Goal: Information Seeking & Learning: Learn about a topic

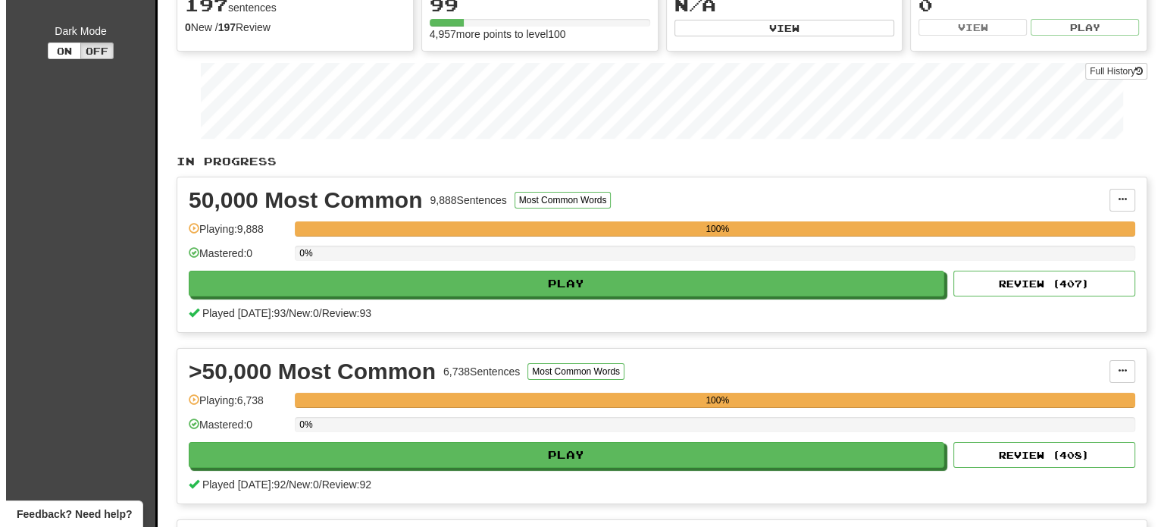
scroll to position [161, 0]
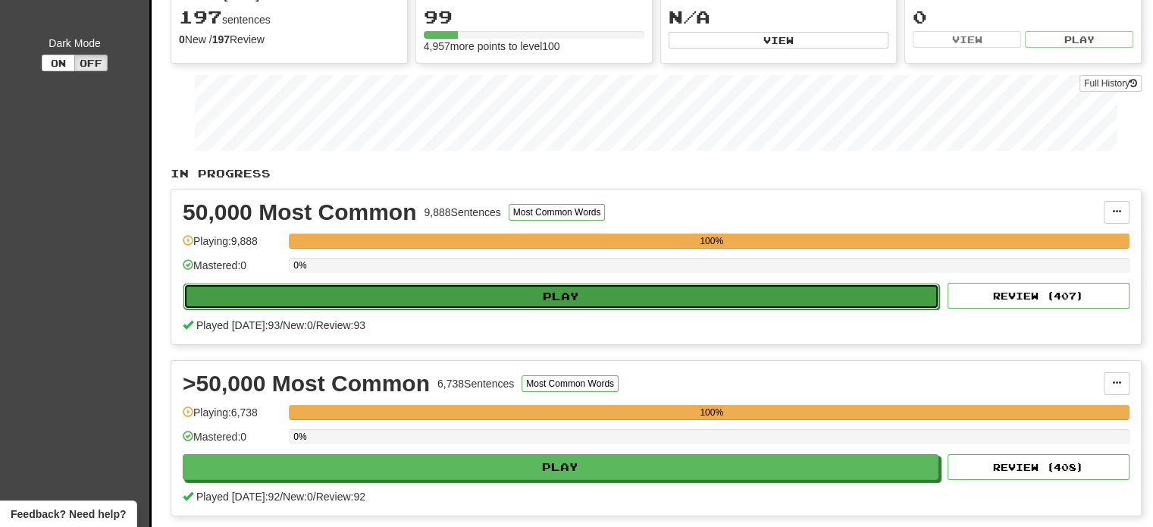
click at [769, 283] on button "Play" at bounding box center [561, 296] width 756 height 26
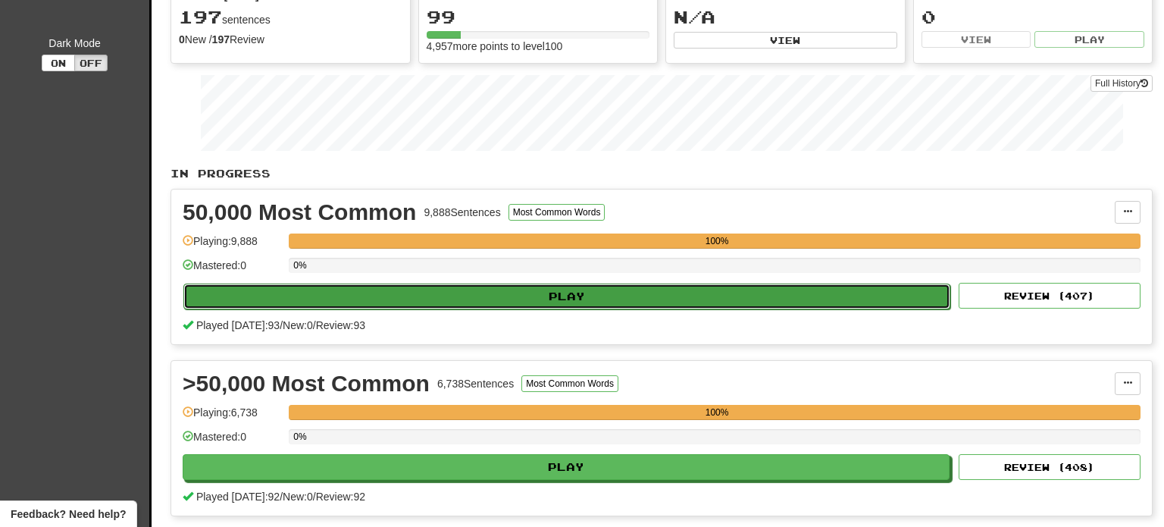
select select "**"
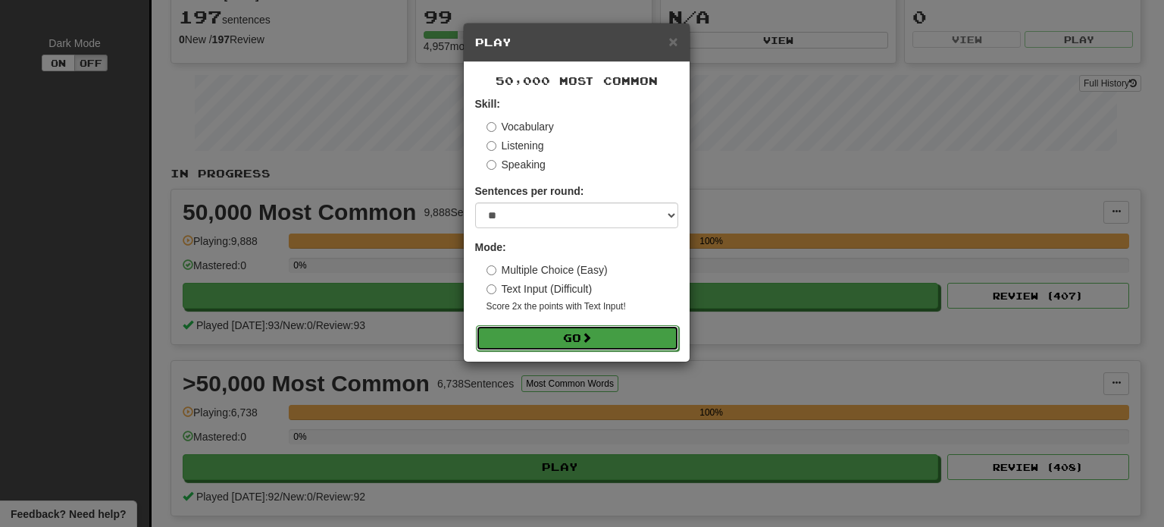
click at [557, 340] on button "Go" at bounding box center [577, 338] width 203 height 26
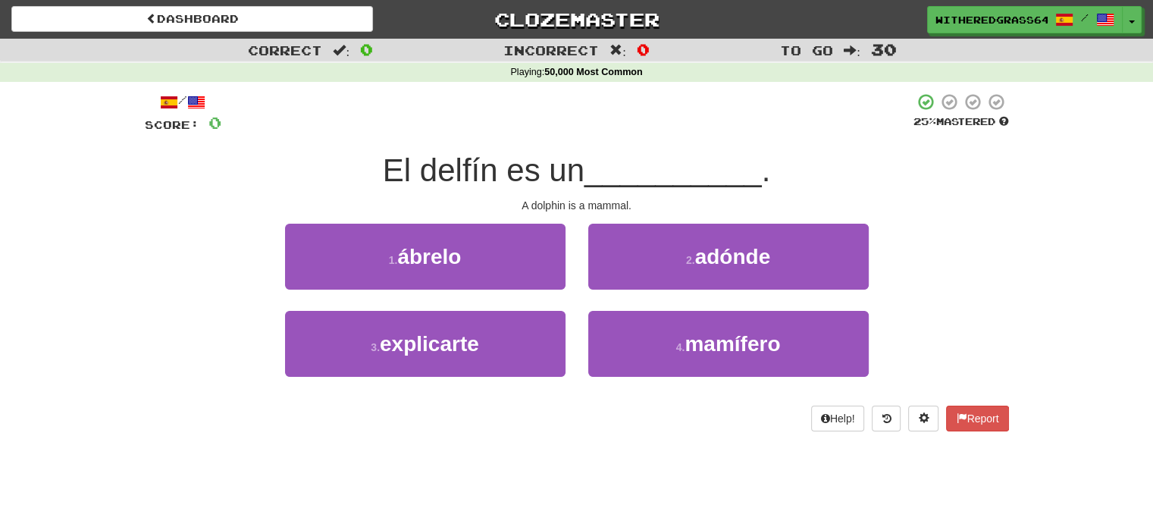
click at [676, 377] on div "4 . mamífero" at bounding box center [728, 354] width 303 height 87
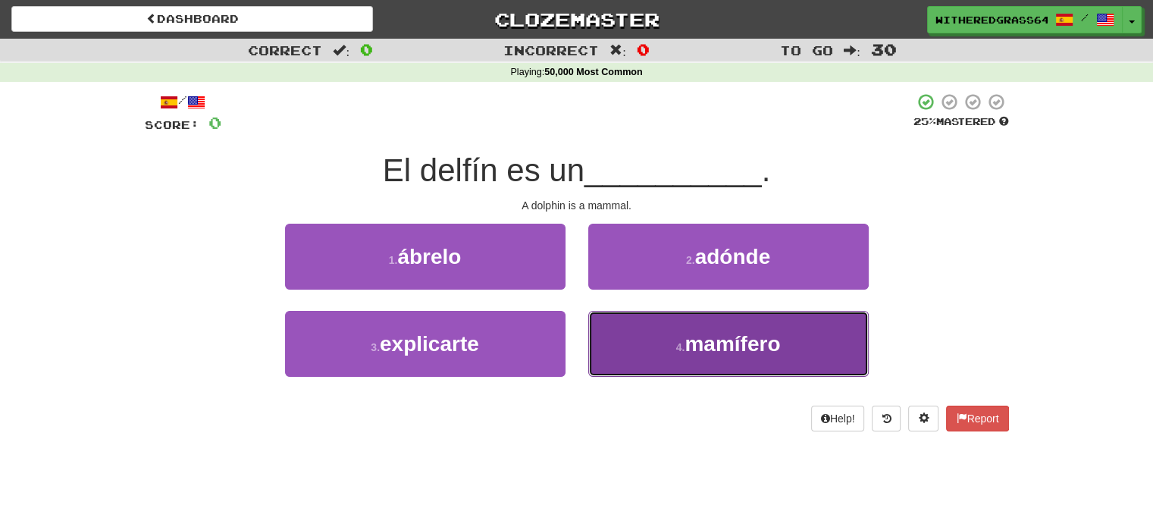
click at [673, 359] on button "4 . mamífero" at bounding box center [728, 344] width 280 height 66
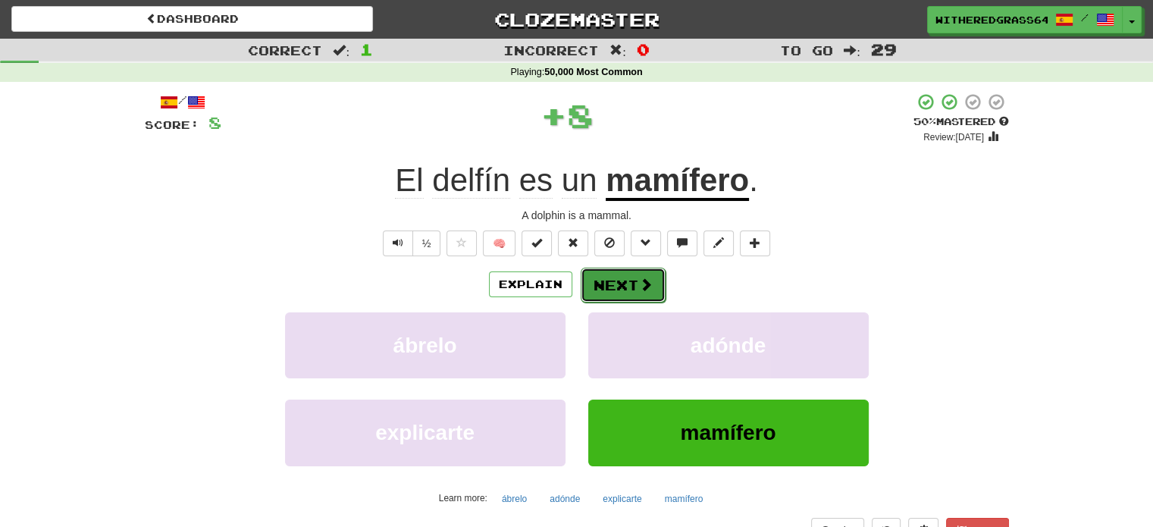
click at [609, 297] on button "Next" at bounding box center [623, 285] width 85 height 35
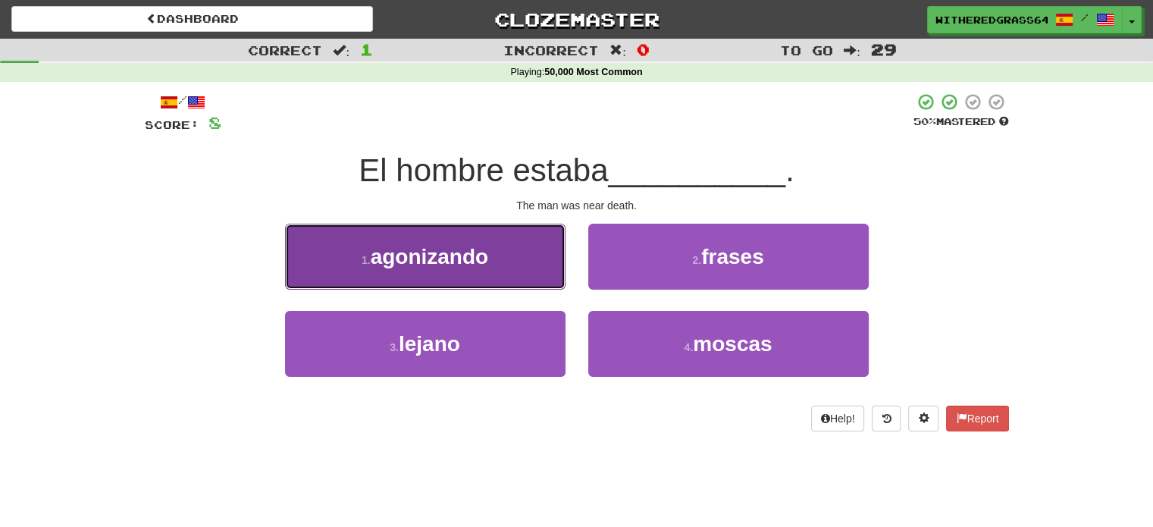
click at [487, 264] on span "agonizando" at bounding box center [430, 256] width 118 height 23
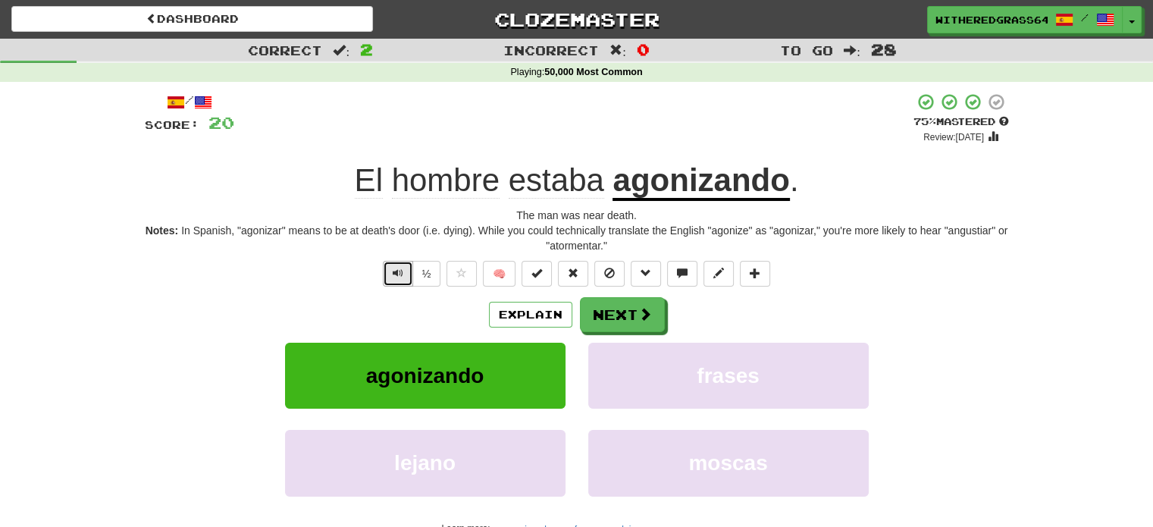
click at [390, 278] on button "Text-to-speech controls" at bounding box center [398, 274] width 30 height 26
click at [504, 314] on button "Explain" at bounding box center [530, 315] width 83 height 26
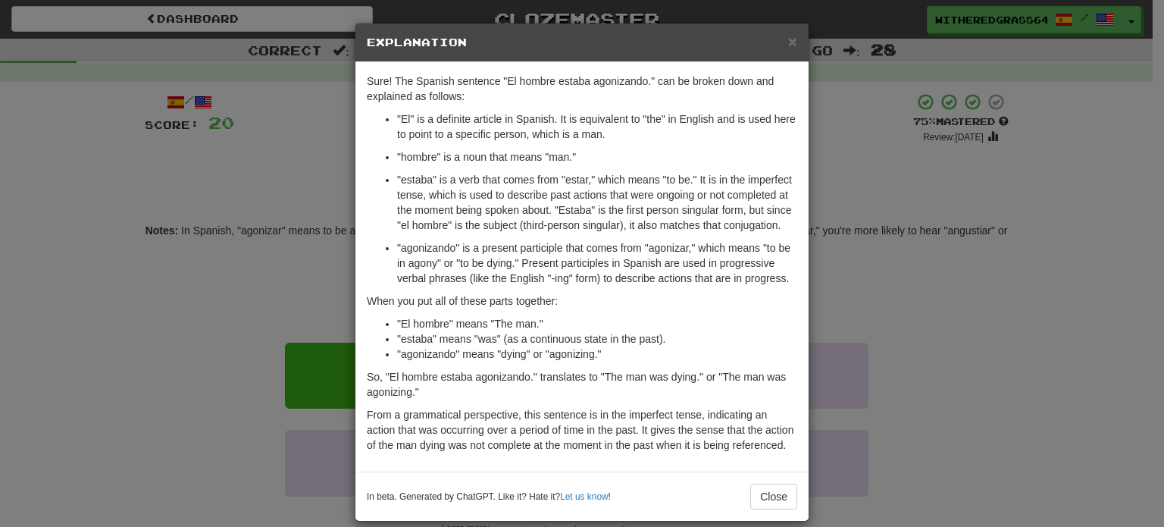
click at [257, 268] on div "× Explanation Sure! The Spanish sentence "El hombre estaba agonizando." can be …" at bounding box center [582, 263] width 1164 height 527
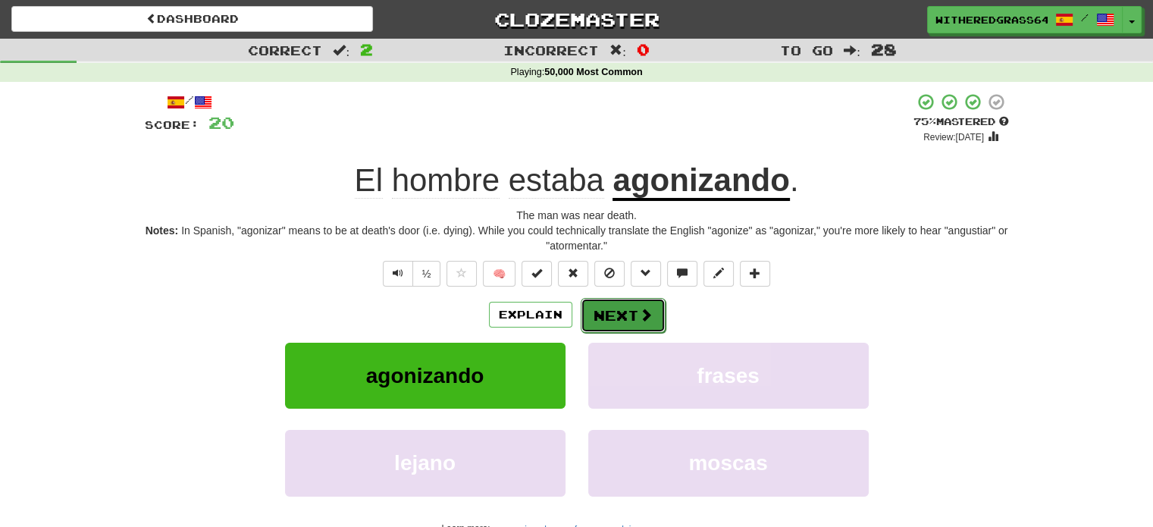
click at [612, 315] on button "Next" at bounding box center [623, 315] width 85 height 35
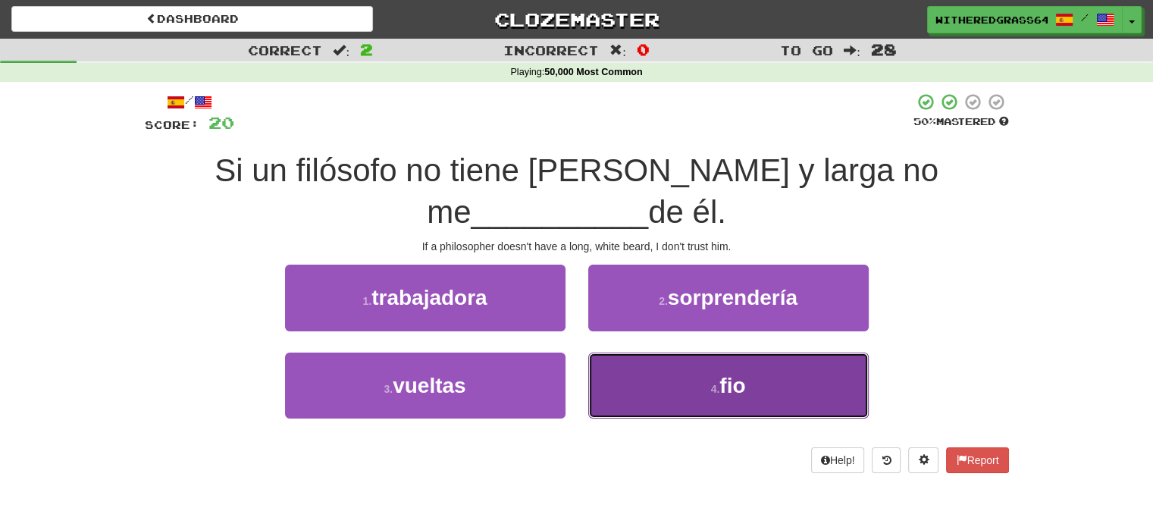
click at [619, 375] on button "4 . fio" at bounding box center [728, 385] width 280 height 66
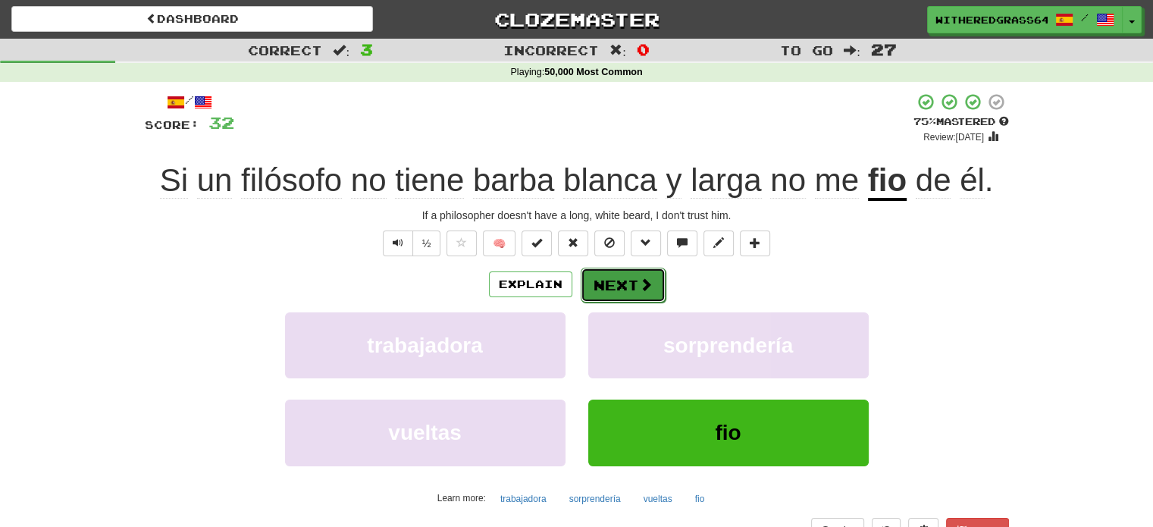
click at [637, 299] on button "Next" at bounding box center [623, 285] width 85 height 35
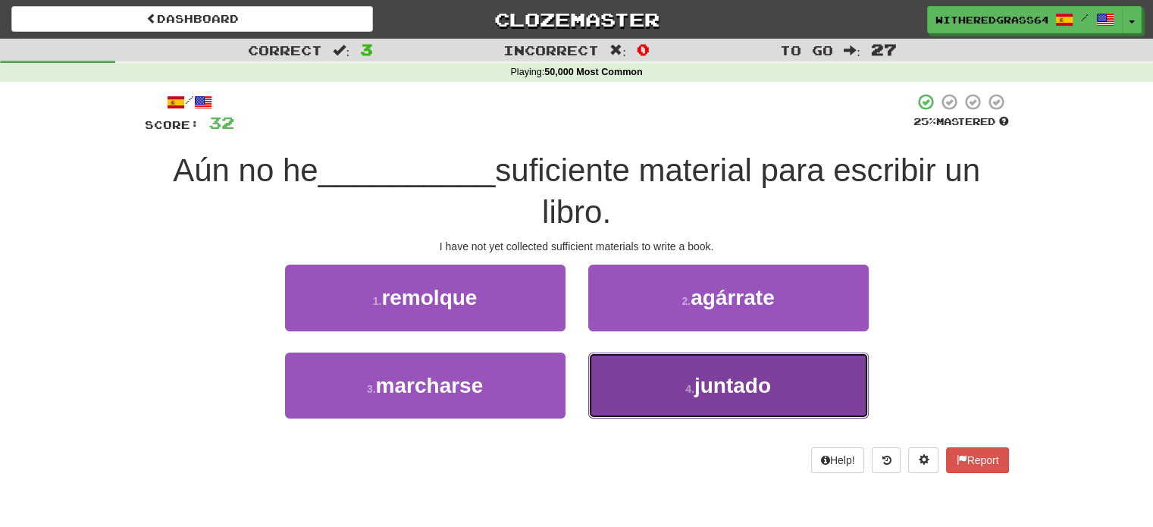
click at [669, 406] on button "4 . juntado" at bounding box center [728, 385] width 280 height 66
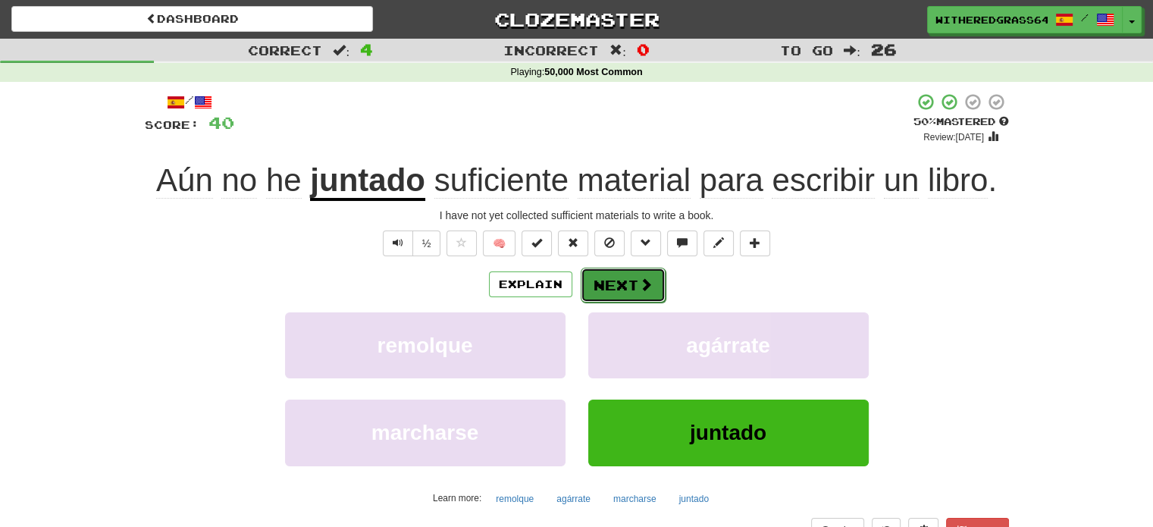
click at [630, 293] on button "Next" at bounding box center [623, 285] width 85 height 35
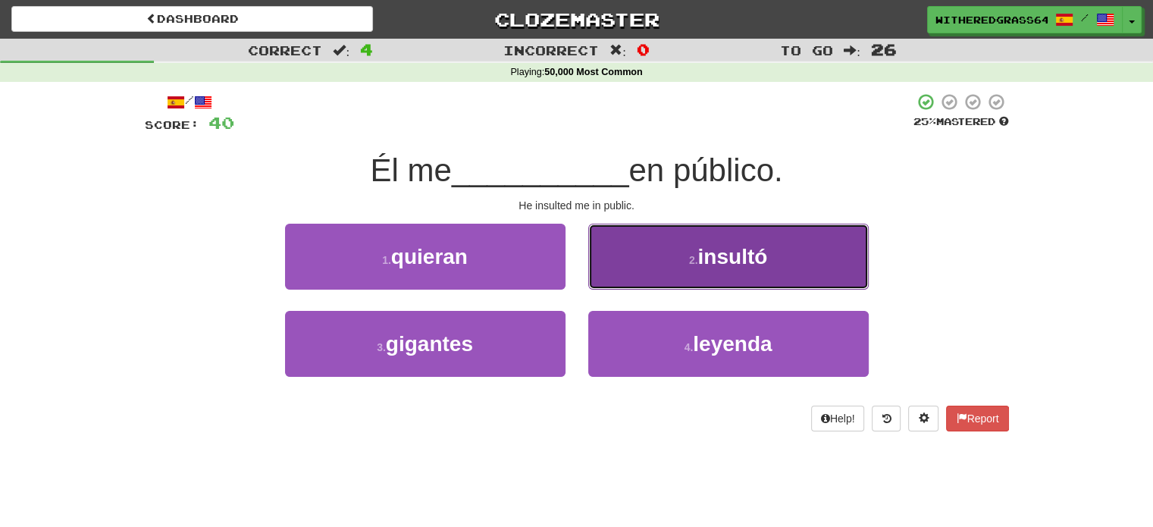
click at [646, 262] on button "2 . insultó" at bounding box center [728, 257] width 280 height 66
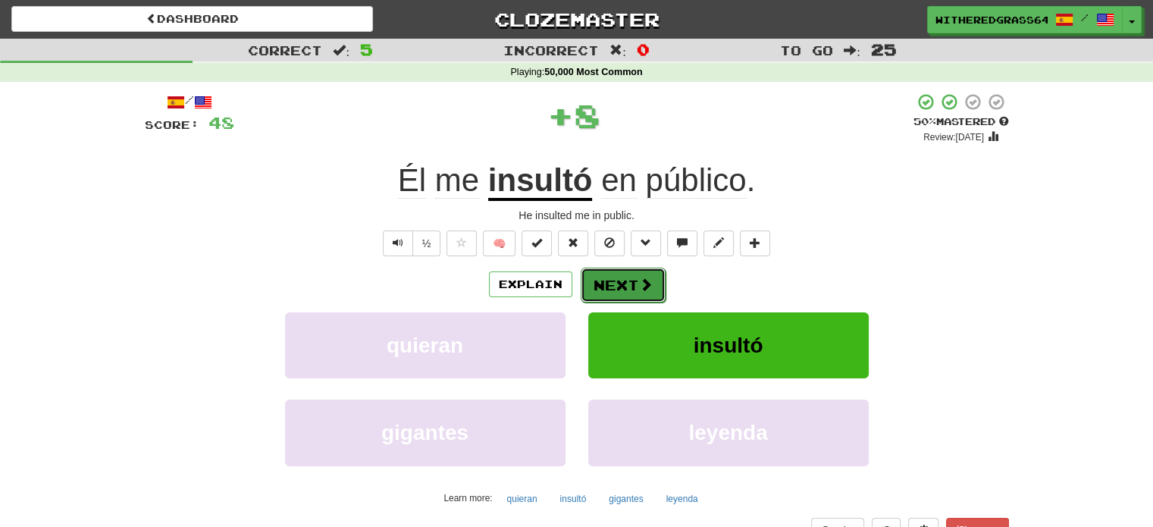
click at [611, 281] on button "Next" at bounding box center [623, 285] width 85 height 35
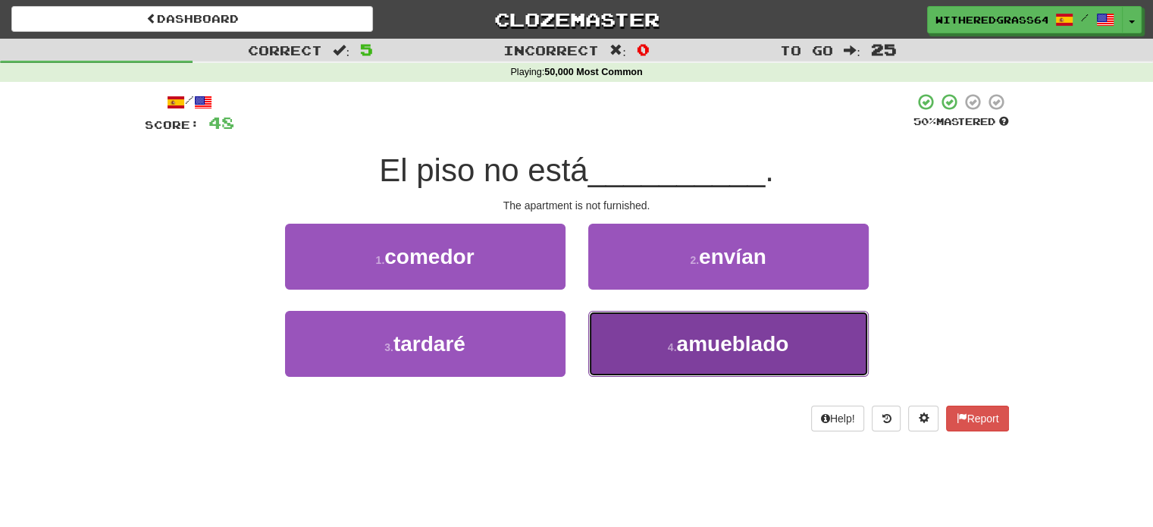
click at [621, 341] on button "4 . amueblado" at bounding box center [728, 344] width 280 height 66
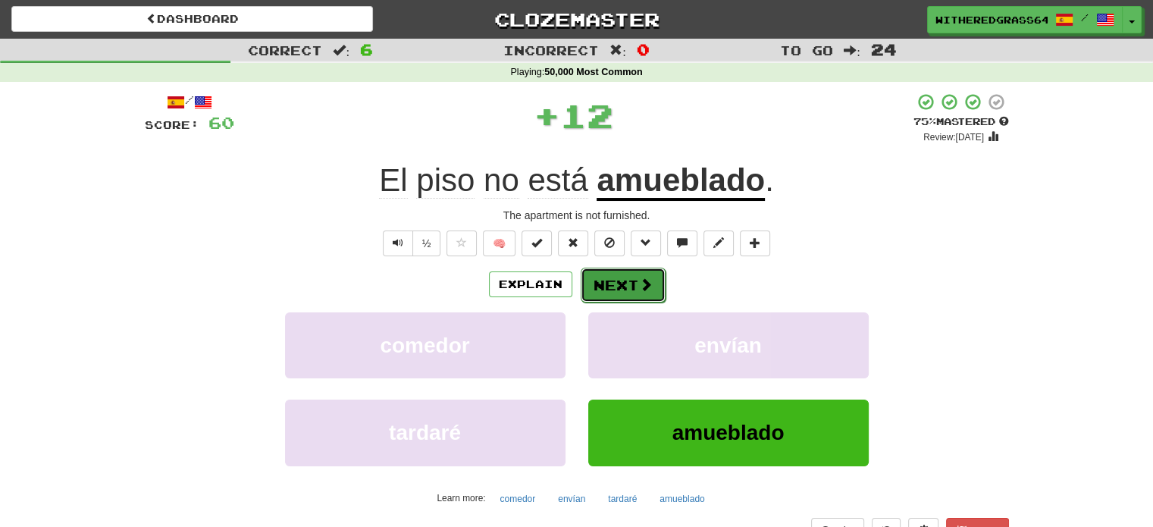
click at [620, 281] on button "Next" at bounding box center [623, 285] width 85 height 35
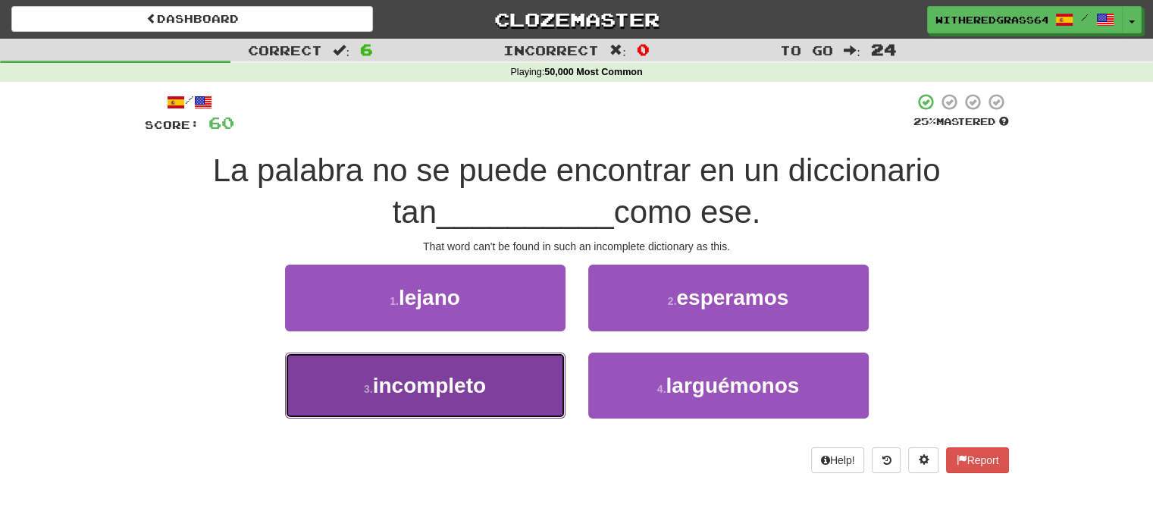
click at [469, 402] on button "3 . incompleto" at bounding box center [425, 385] width 280 height 66
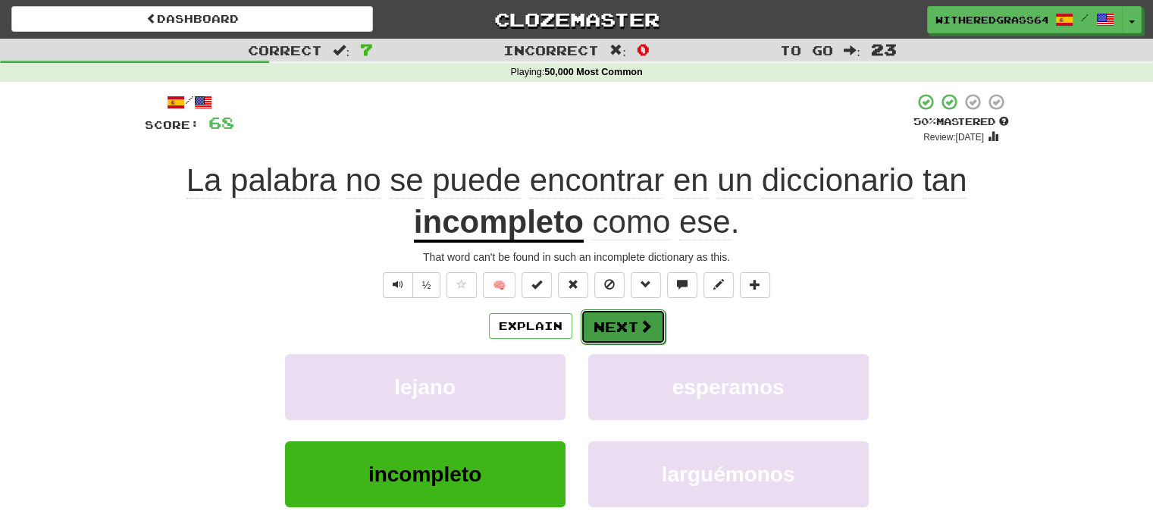
click at [623, 333] on button "Next" at bounding box center [623, 326] width 85 height 35
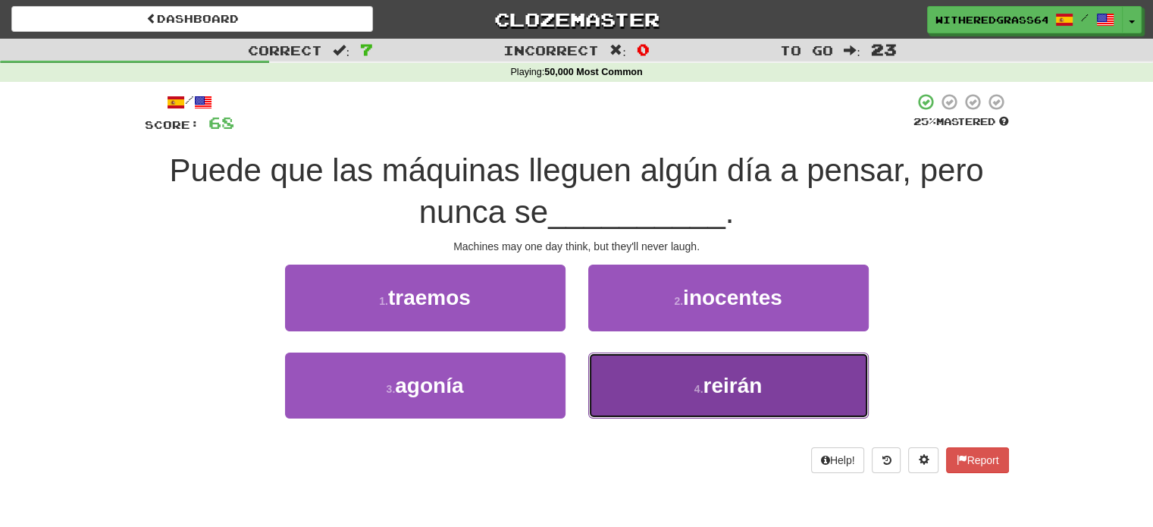
click at [624, 396] on button "4 . reirán" at bounding box center [728, 385] width 280 height 66
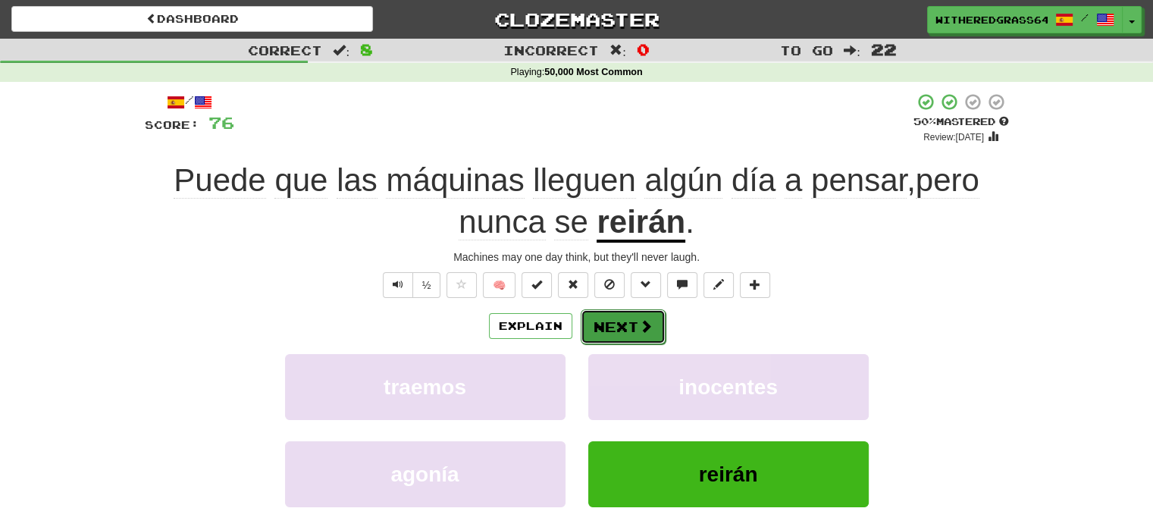
click at [624, 332] on button "Next" at bounding box center [623, 326] width 85 height 35
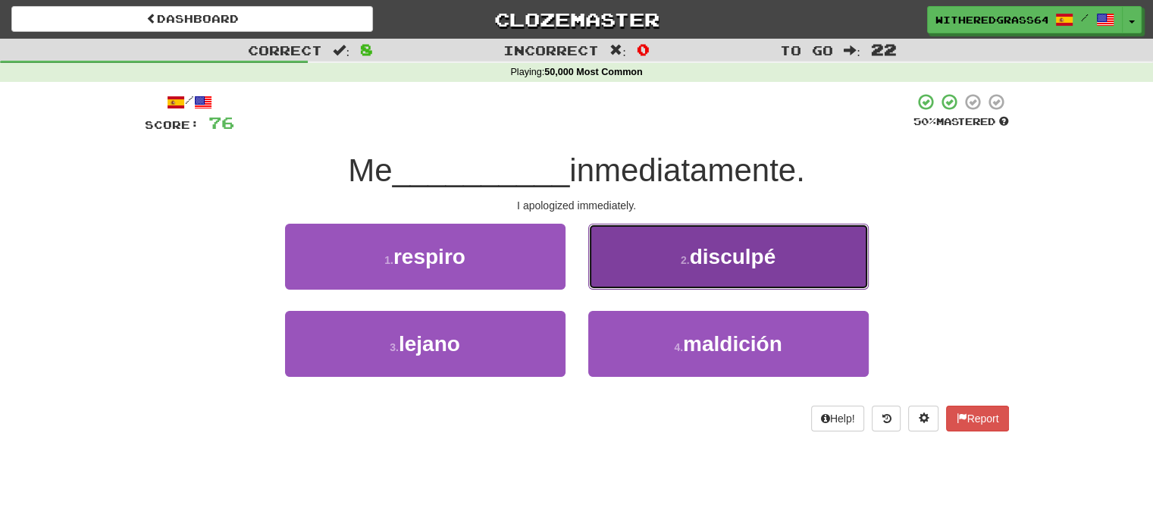
click at [640, 255] on button "2 . disculpé" at bounding box center [728, 257] width 280 height 66
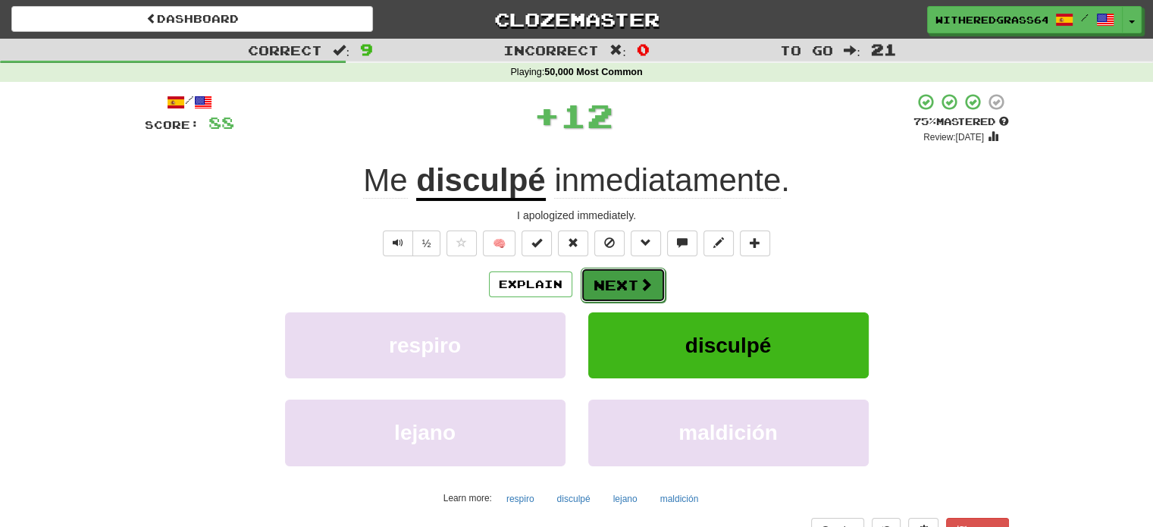
click at [614, 296] on button "Next" at bounding box center [623, 285] width 85 height 35
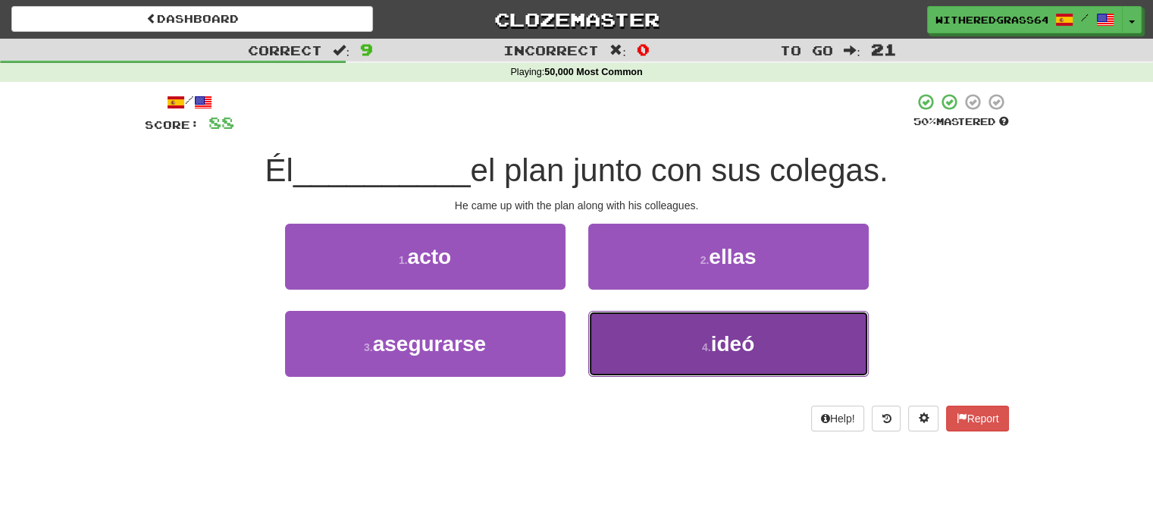
click at [648, 339] on button "4 . ideó" at bounding box center [728, 344] width 280 height 66
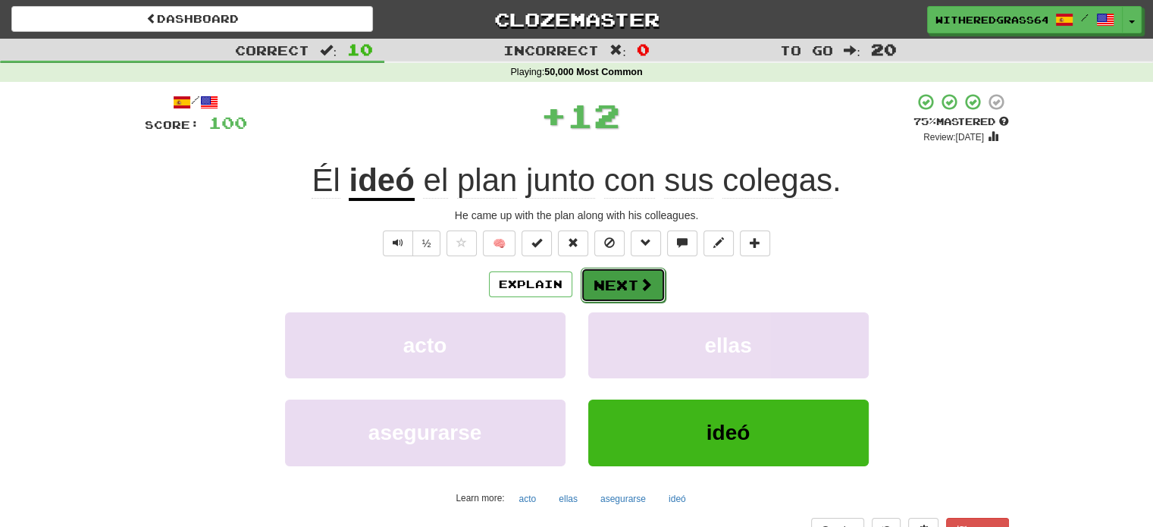
click at [625, 278] on button "Next" at bounding box center [623, 285] width 85 height 35
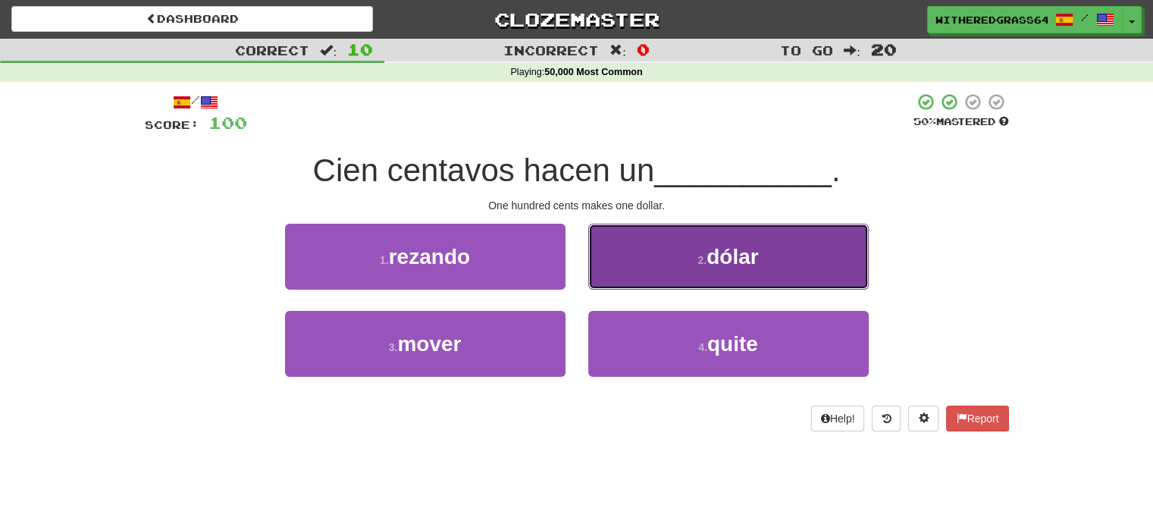
click at [603, 269] on button "2 . dólar" at bounding box center [728, 257] width 280 height 66
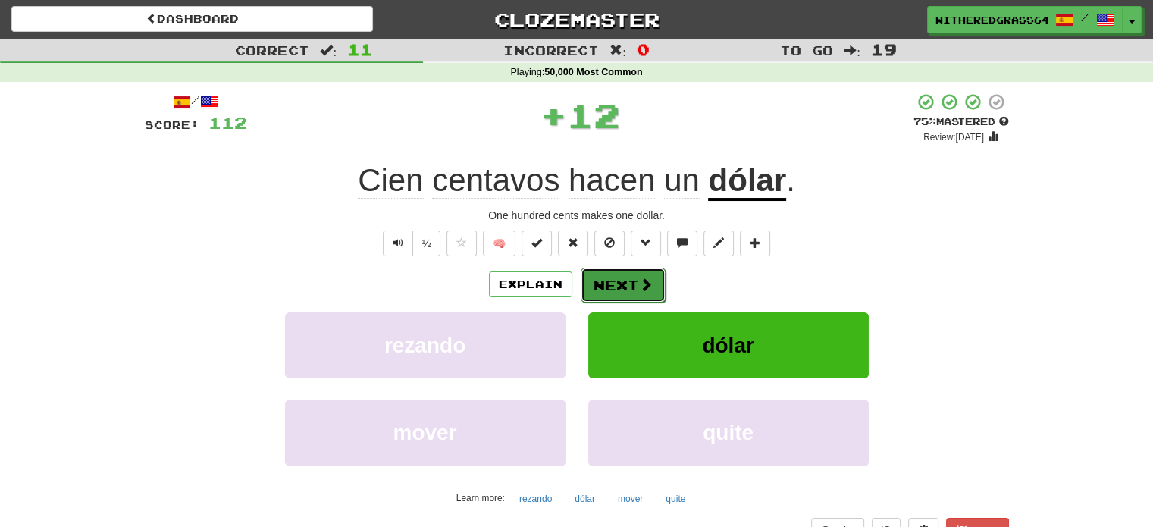
click at [607, 289] on button "Next" at bounding box center [623, 285] width 85 height 35
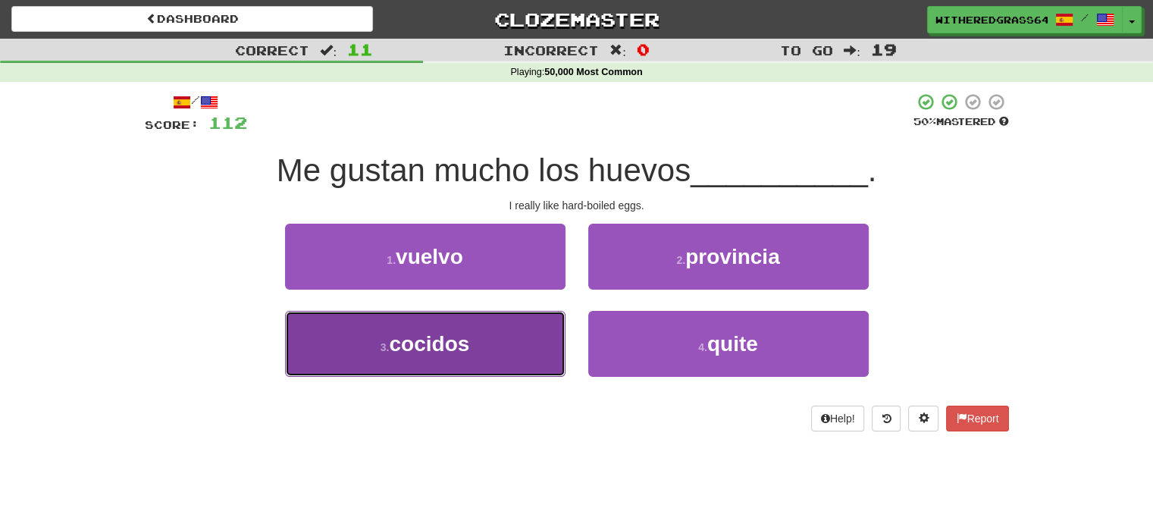
click at [531, 348] on button "3 . cocidos" at bounding box center [425, 344] width 280 height 66
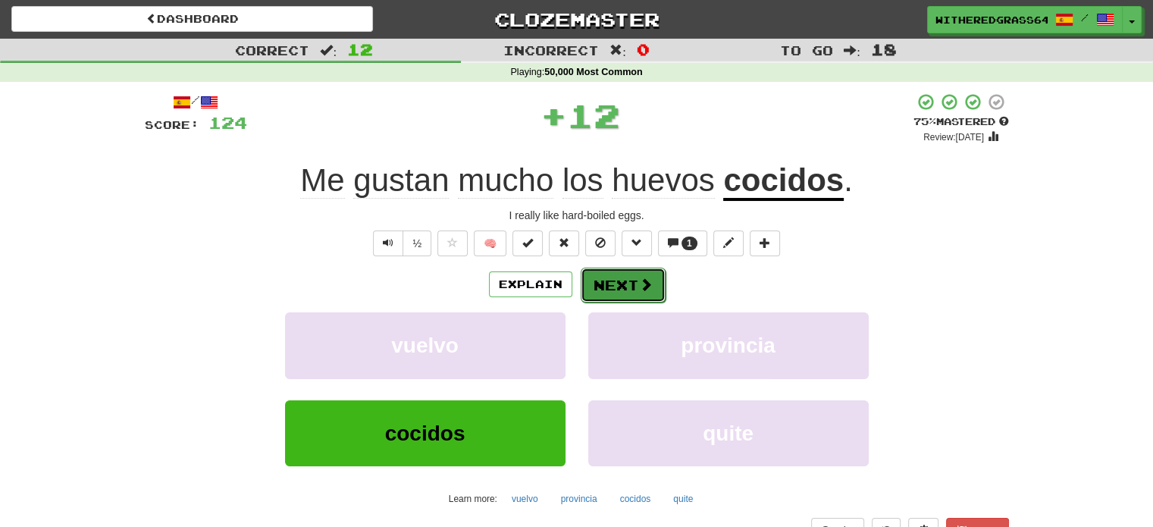
click at [639, 287] on span at bounding box center [646, 284] width 14 height 14
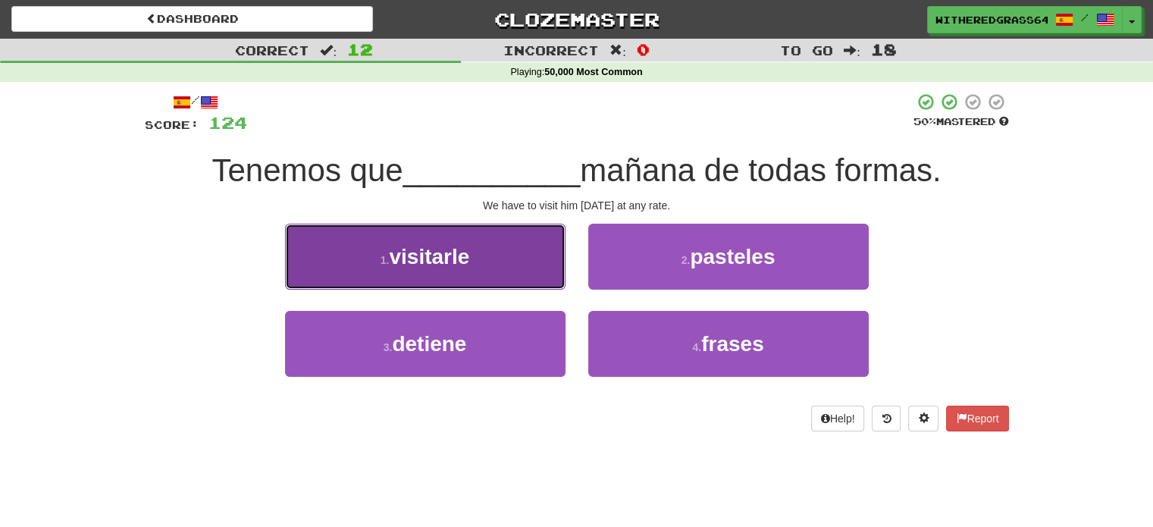
click at [530, 271] on button "1 . visitarle" at bounding box center [425, 257] width 280 height 66
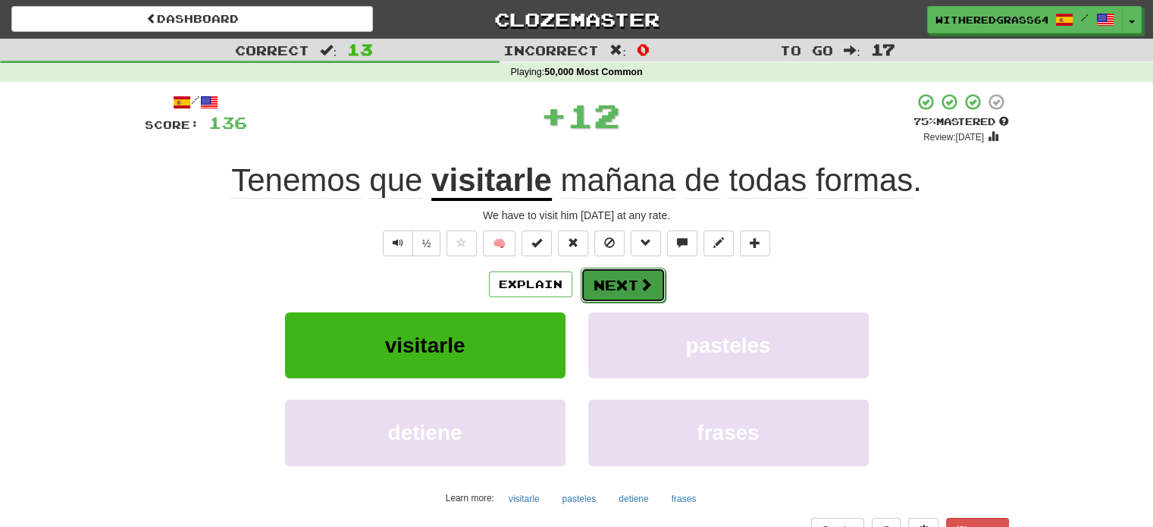
click at [603, 285] on button "Next" at bounding box center [623, 285] width 85 height 35
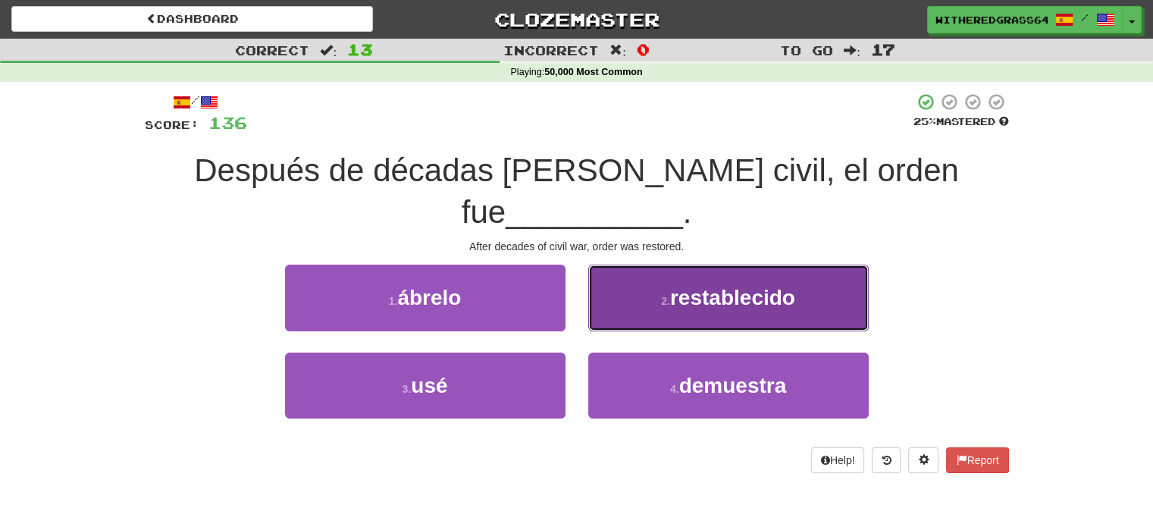
click at [653, 296] on button "2 . restablecido" at bounding box center [728, 298] width 280 height 66
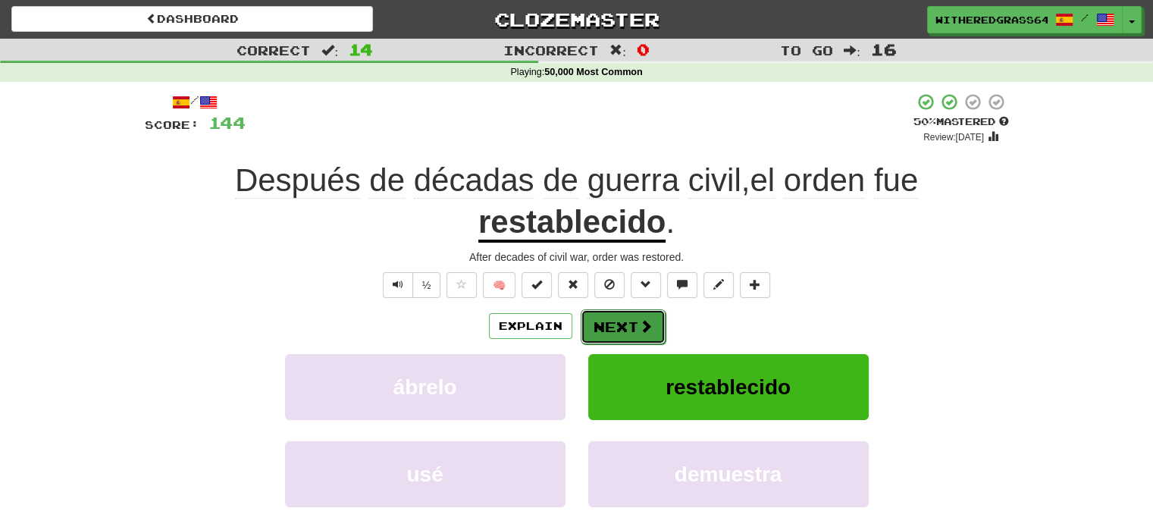
click at [622, 333] on button "Next" at bounding box center [623, 326] width 85 height 35
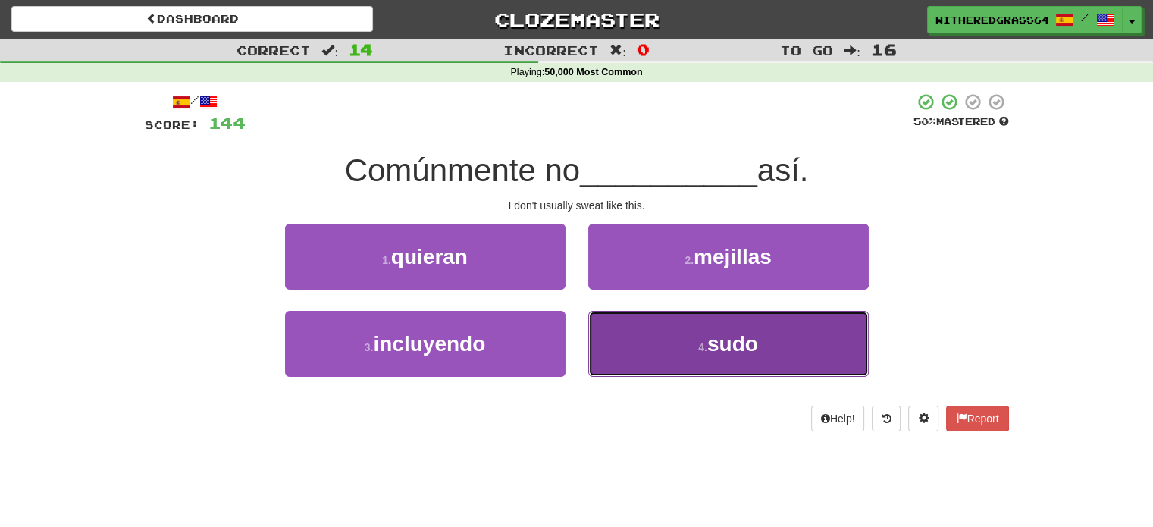
click at [637, 362] on button "4 . sudo" at bounding box center [728, 344] width 280 height 66
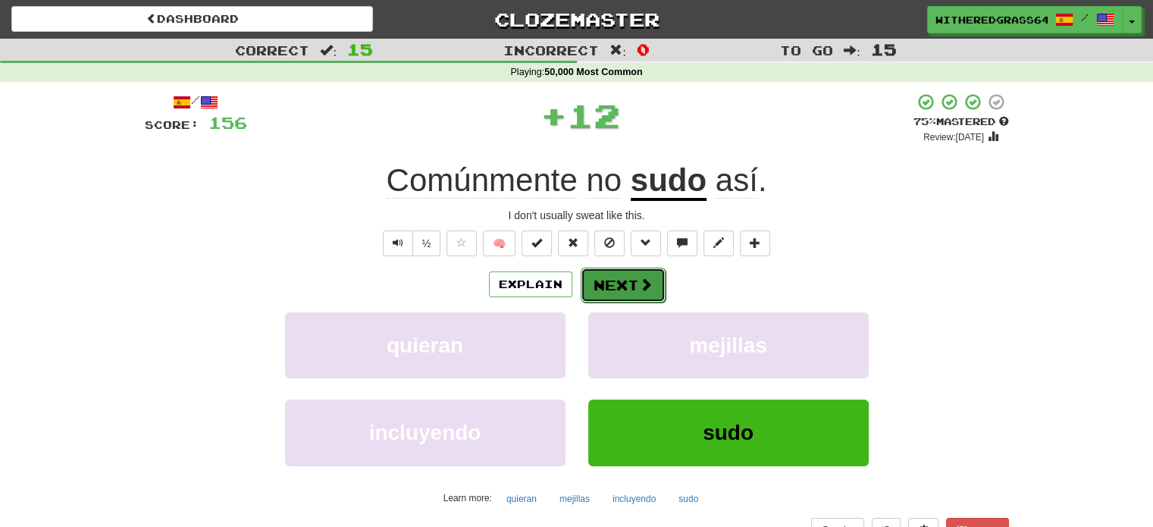
click at [633, 294] on button "Next" at bounding box center [623, 285] width 85 height 35
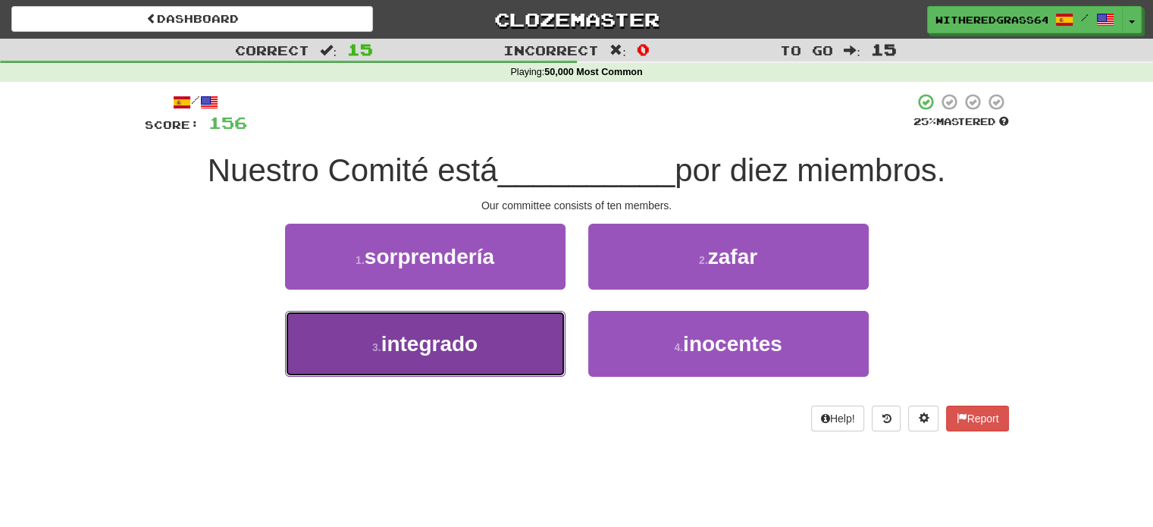
click at [522, 336] on button "3 . integrado" at bounding box center [425, 344] width 280 height 66
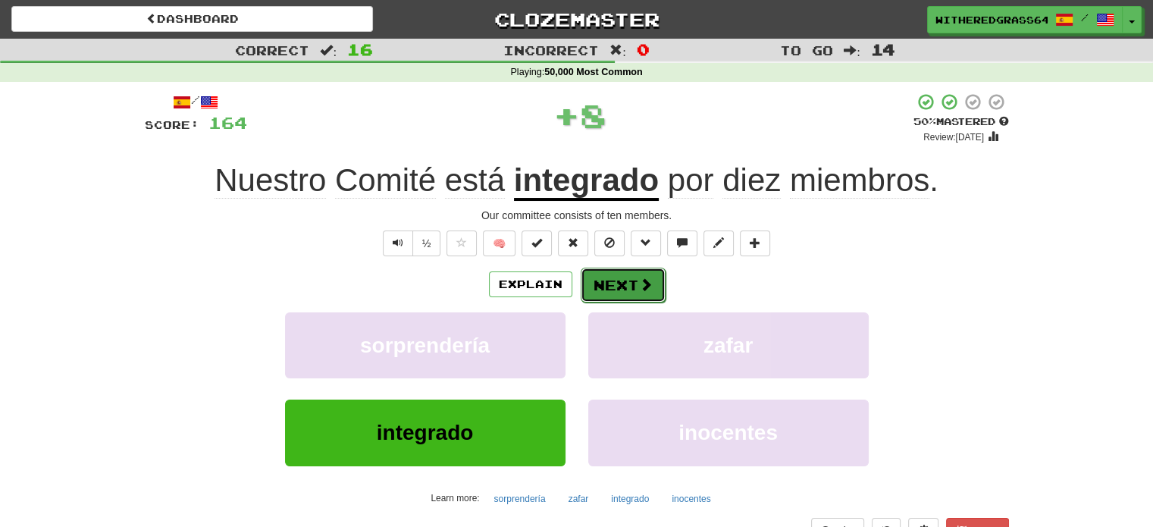
click at [619, 286] on button "Next" at bounding box center [623, 285] width 85 height 35
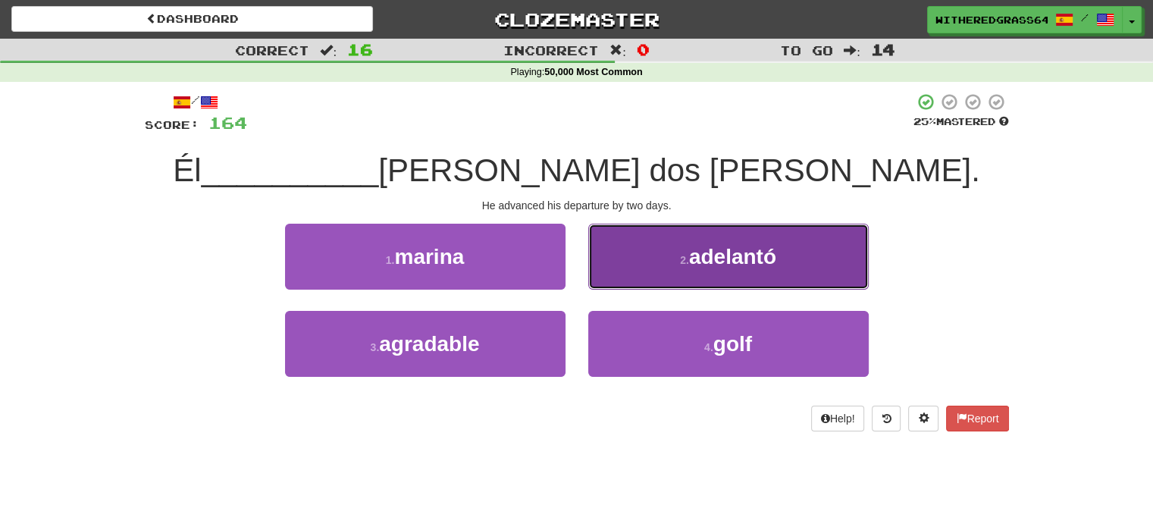
click at [628, 273] on button "2 . adelantó" at bounding box center [728, 257] width 280 height 66
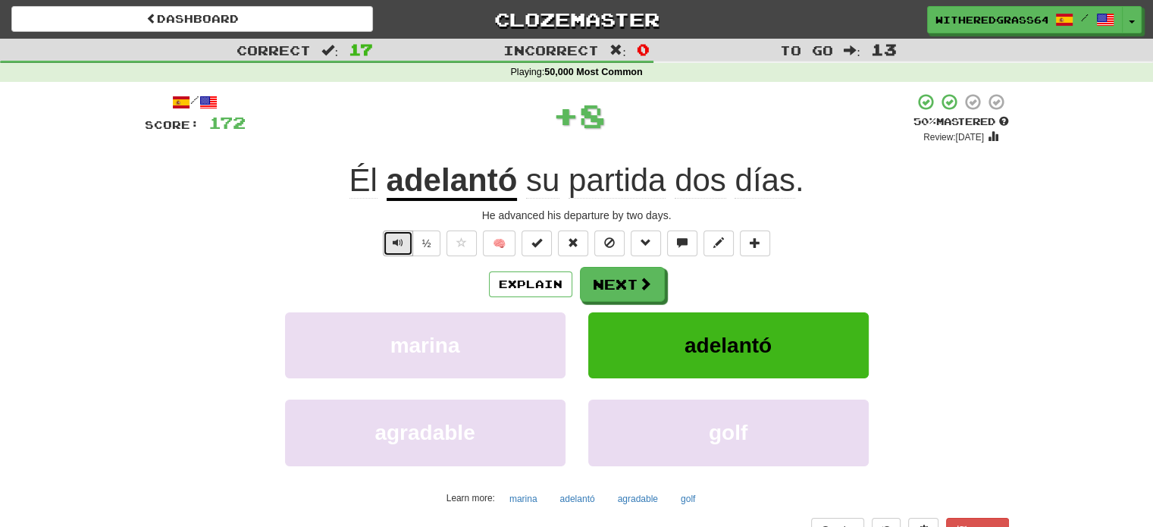
click at [397, 251] on button "Text-to-speech controls" at bounding box center [398, 243] width 30 height 26
click at [597, 280] on button "Next" at bounding box center [623, 285] width 85 height 35
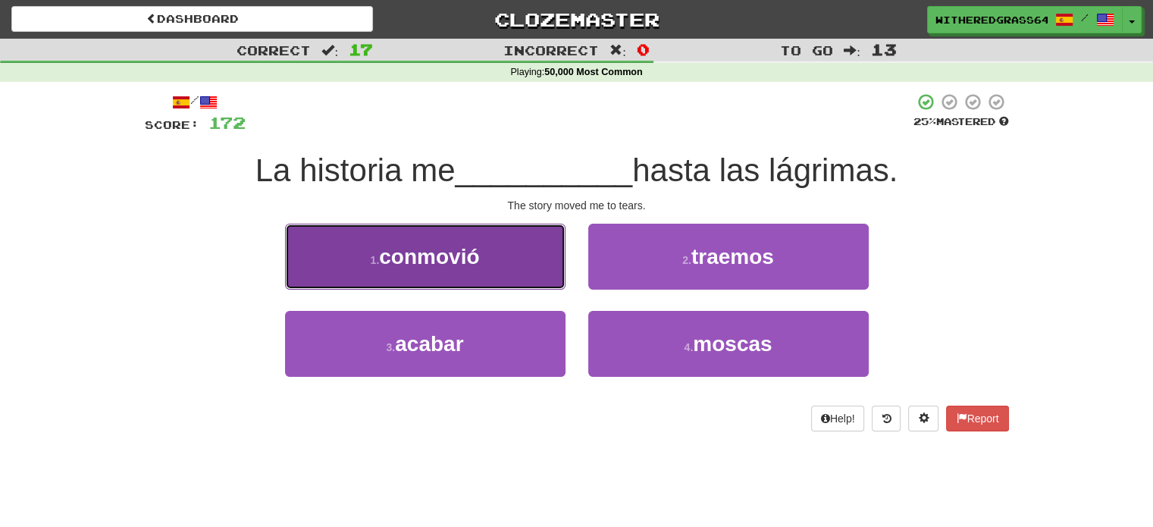
click at [526, 266] on button "1 . conmovió" at bounding box center [425, 257] width 280 height 66
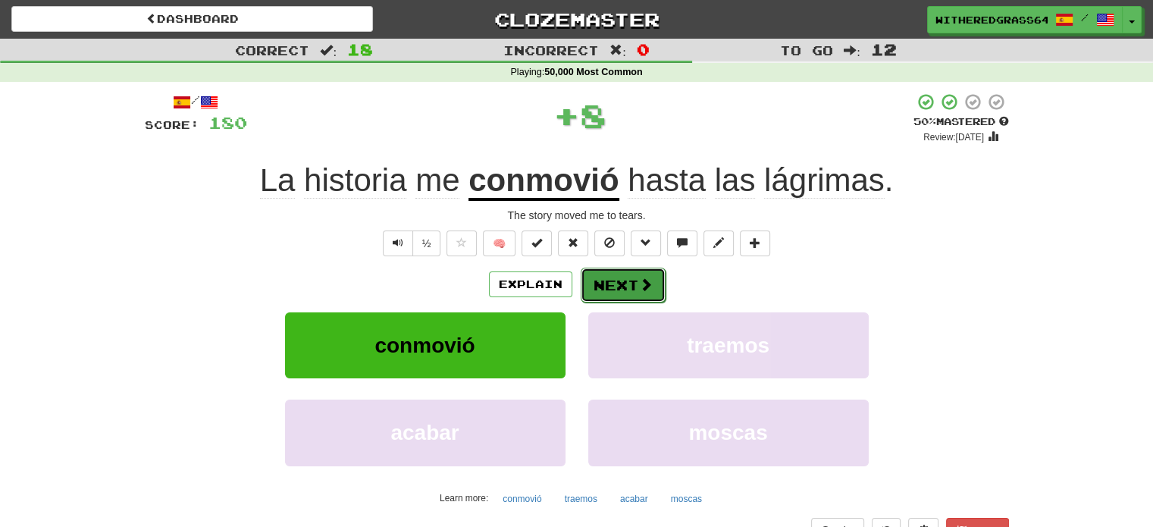
click at [629, 281] on button "Next" at bounding box center [623, 285] width 85 height 35
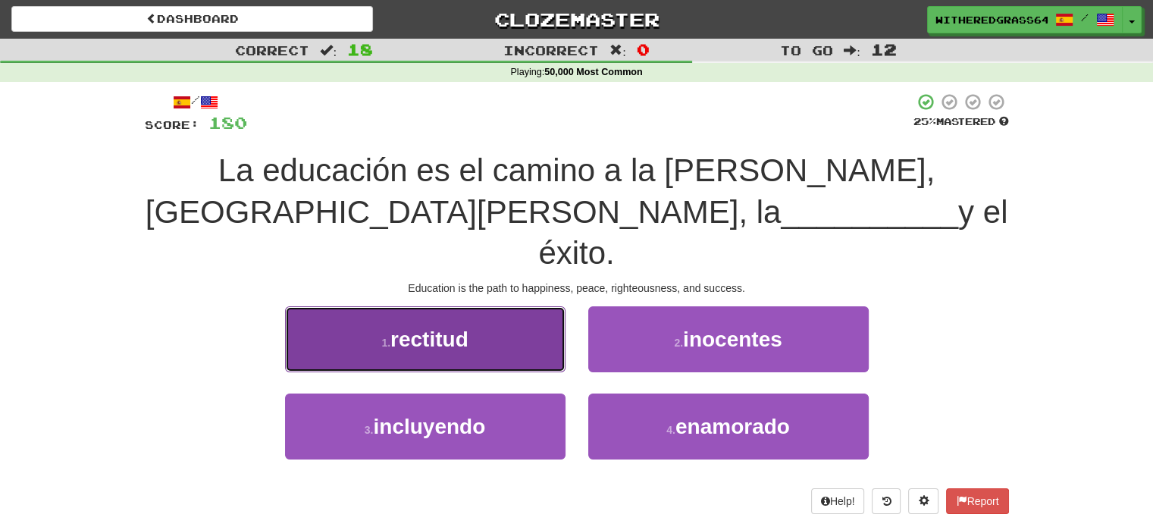
click at [509, 306] on button "1 . rectitud" at bounding box center [425, 339] width 280 height 66
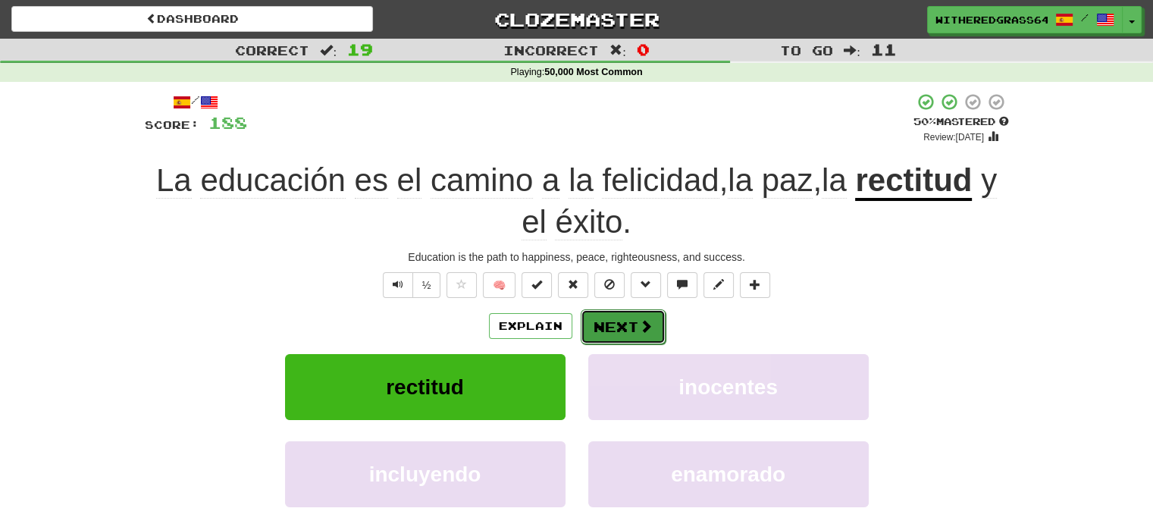
click at [607, 327] on button "Next" at bounding box center [623, 326] width 85 height 35
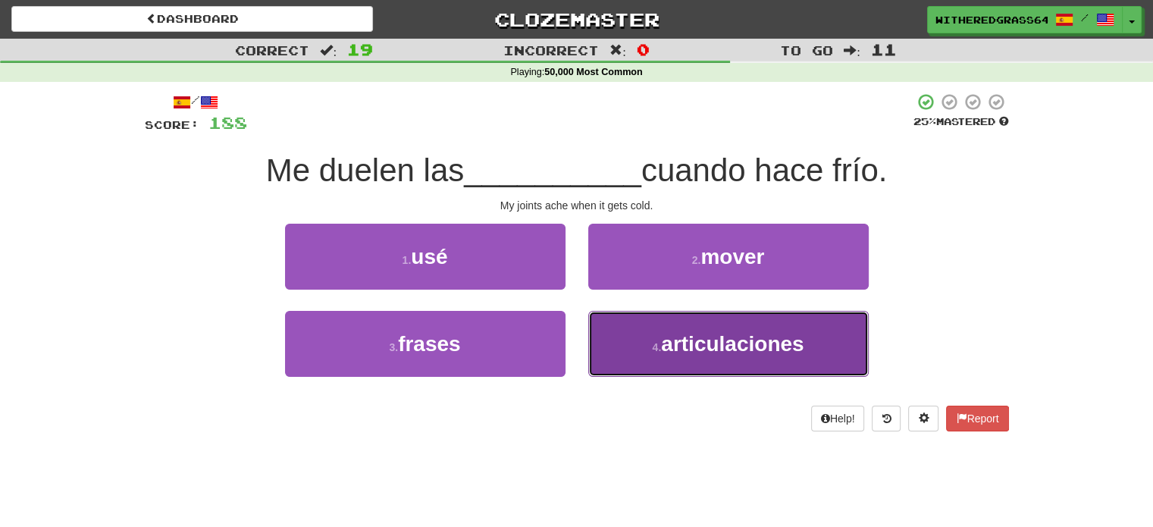
click at [631, 336] on button "4 . articulaciones" at bounding box center [728, 344] width 280 height 66
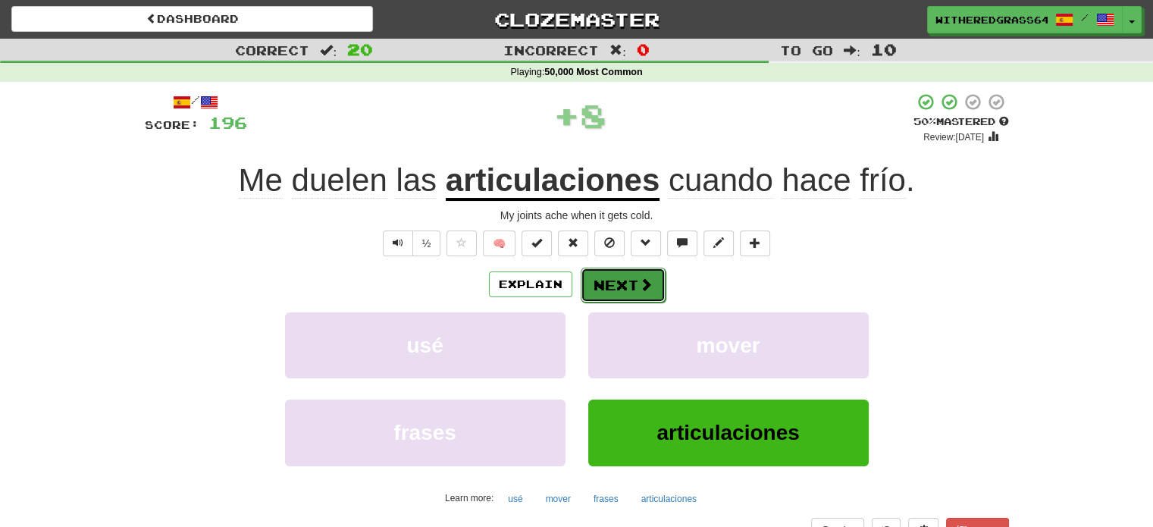
click at [612, 287] on button "Next" at bounding box center [623, 285] width 85 height 35
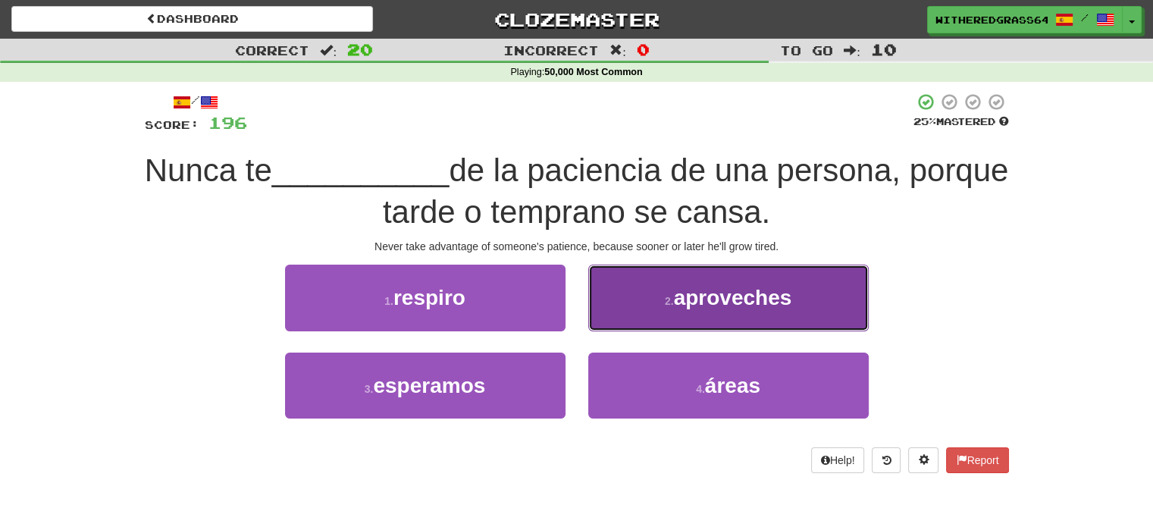
click at [643, 288] on button "2 . aproveches" at bounding box center [728, 298] width 280 height 66
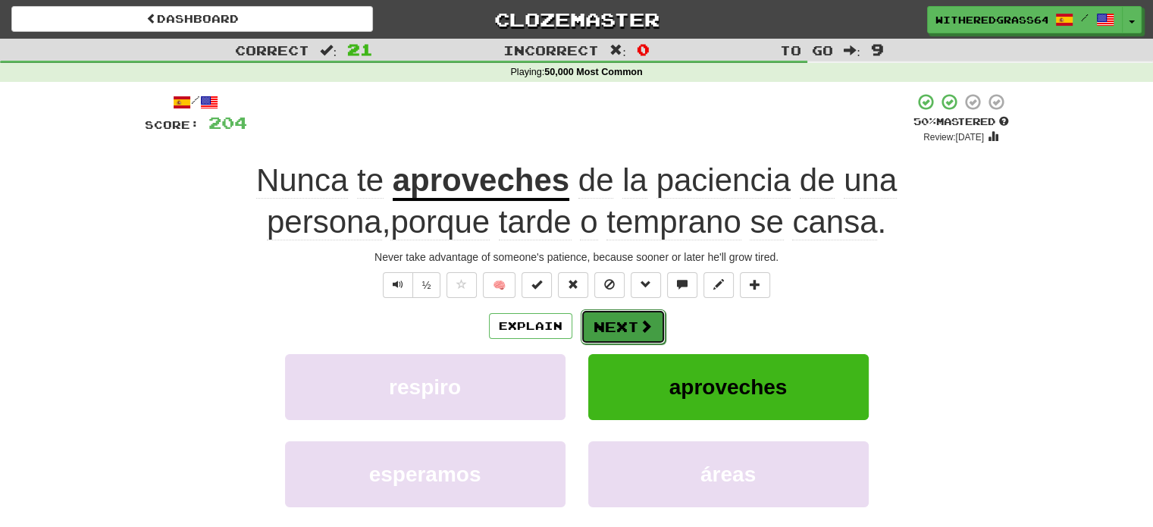
click at [634, 328] on button "Next" at bounding box center [623, 326] width 85 height 35
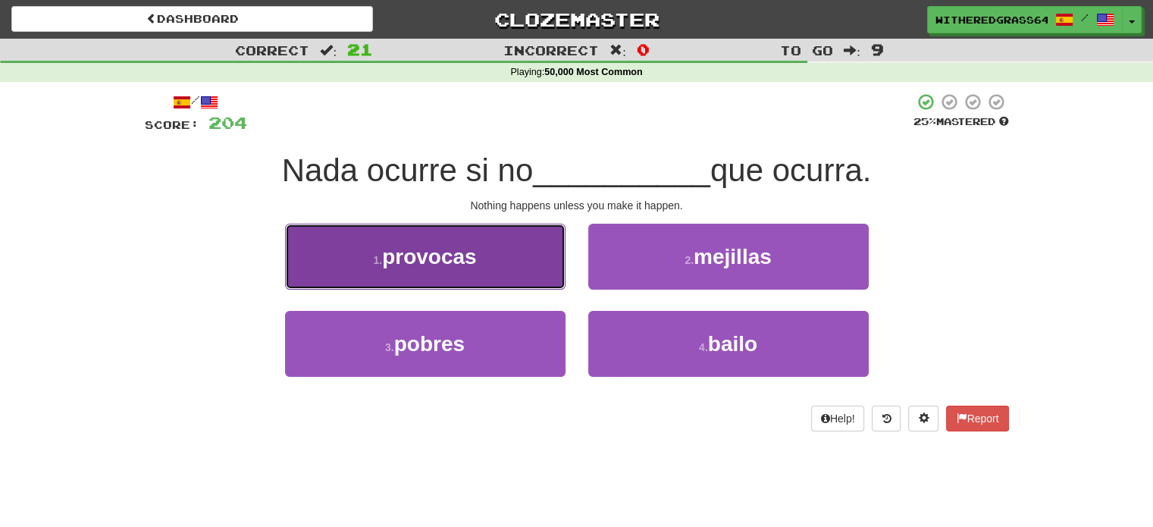
click at [538, 266] on button "1 . provocas" at bounding box center [425, 257] width 280 height 66
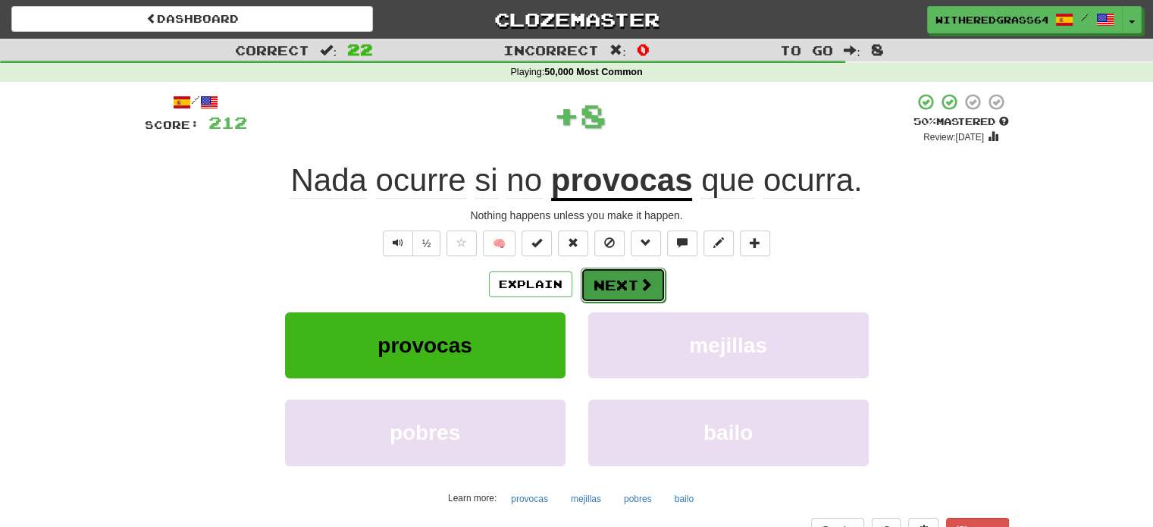
click at [623, 283] on button "Next" at bounding box center [623, 285] width 85 height 35
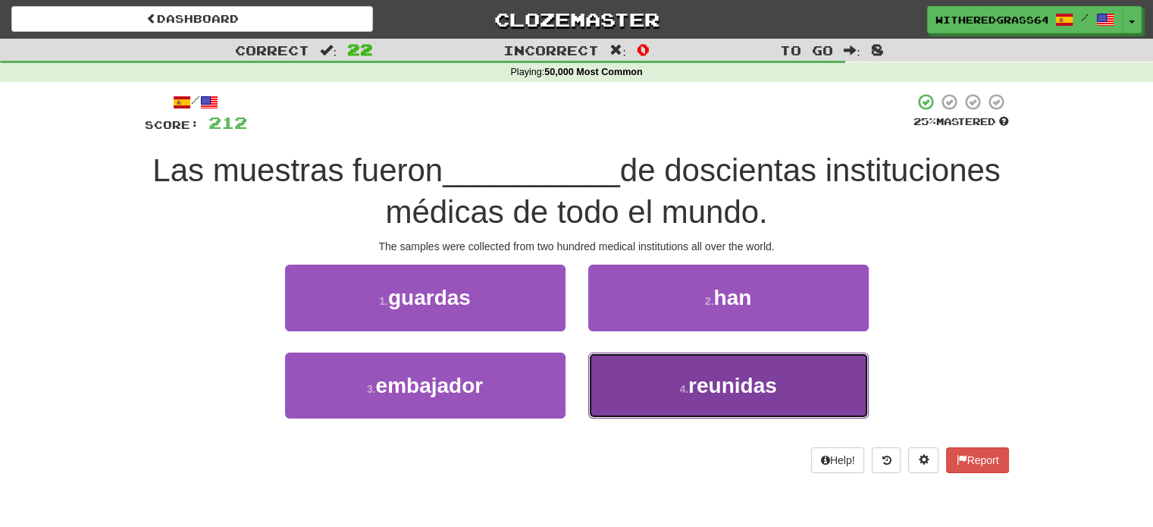
click at [635, 372] on button "4 . reunidas" at bounding box center [728, 385] width 280 height 66
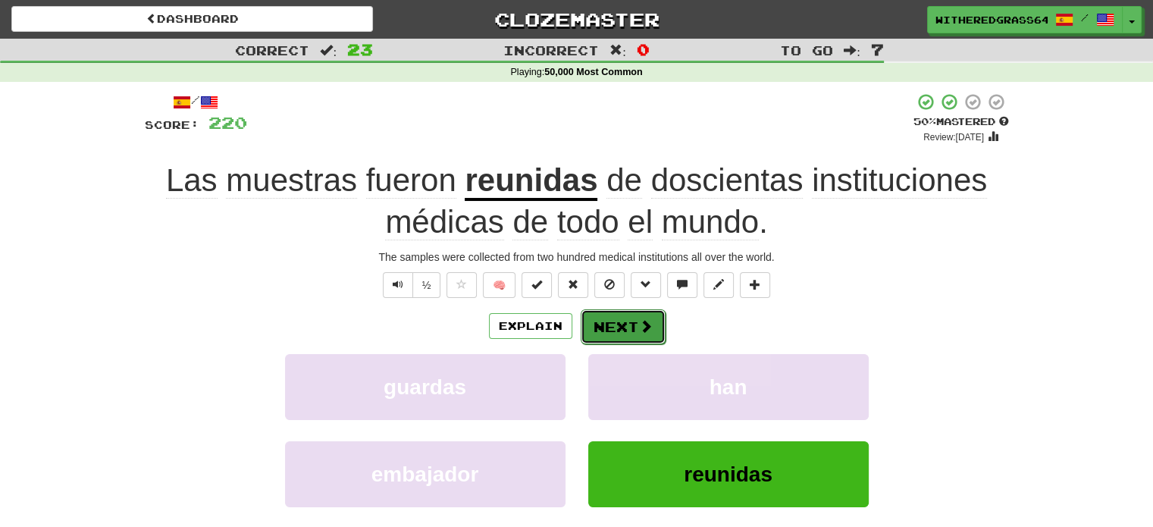
click at [612, 318] on button "Next" at bounding box center [623, 326] width 85 height 35
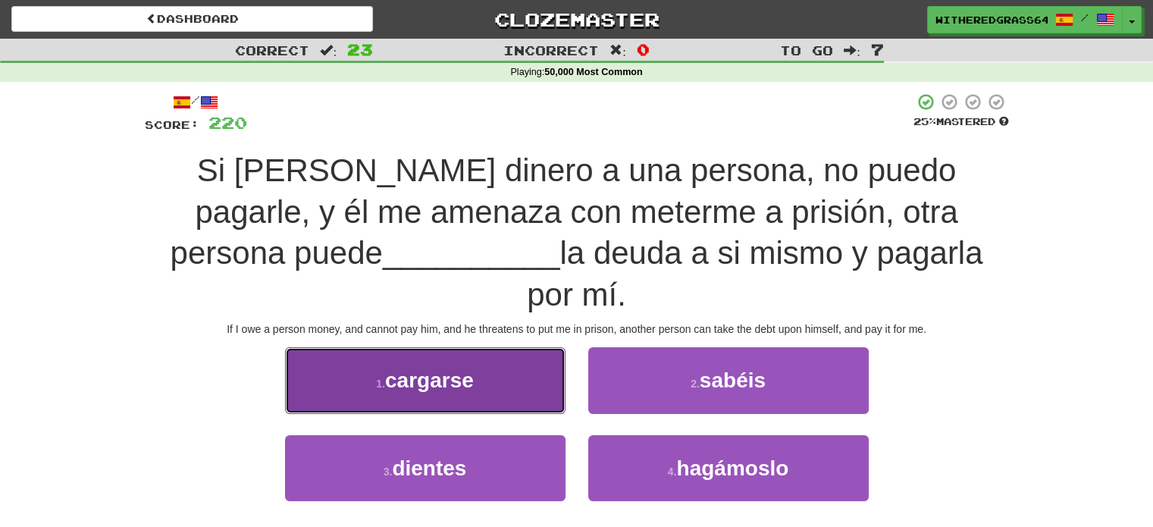
click at [532, 351] on button "1 . cargarse" at bounding box center [425, 380] width 280 height 66
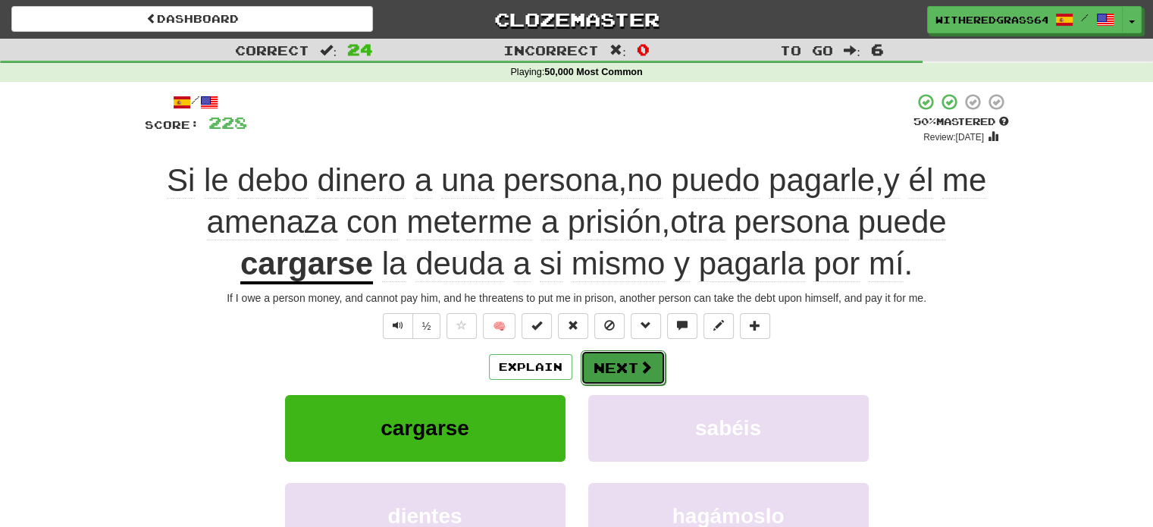
click at [607, 358] on button "Next" at bounding box center [623, 367] width 85 height 35
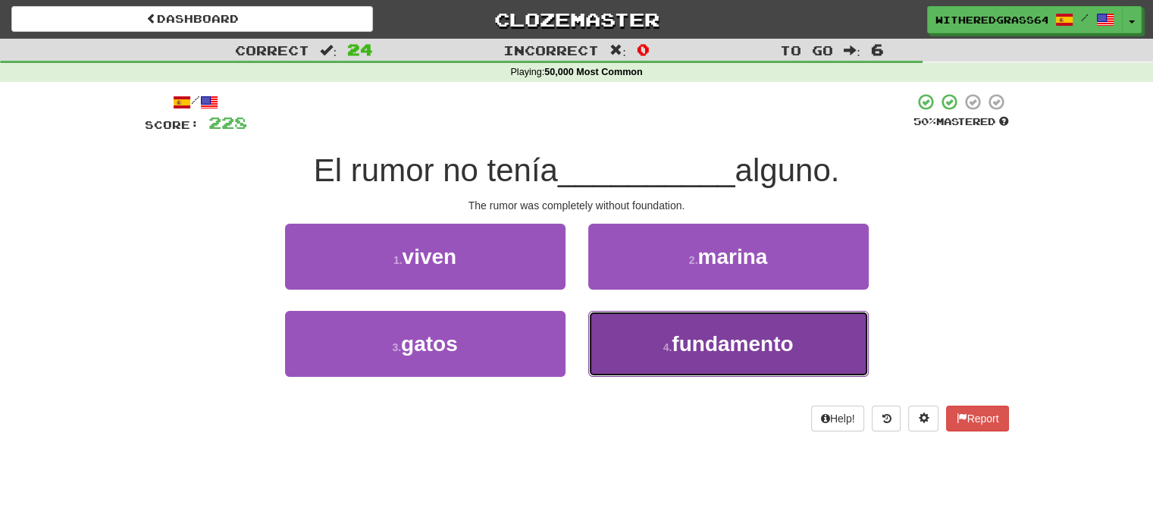
click at [632, 342] on button "4 . fundamento" at bounding box center [728, 344] width 280 height 66
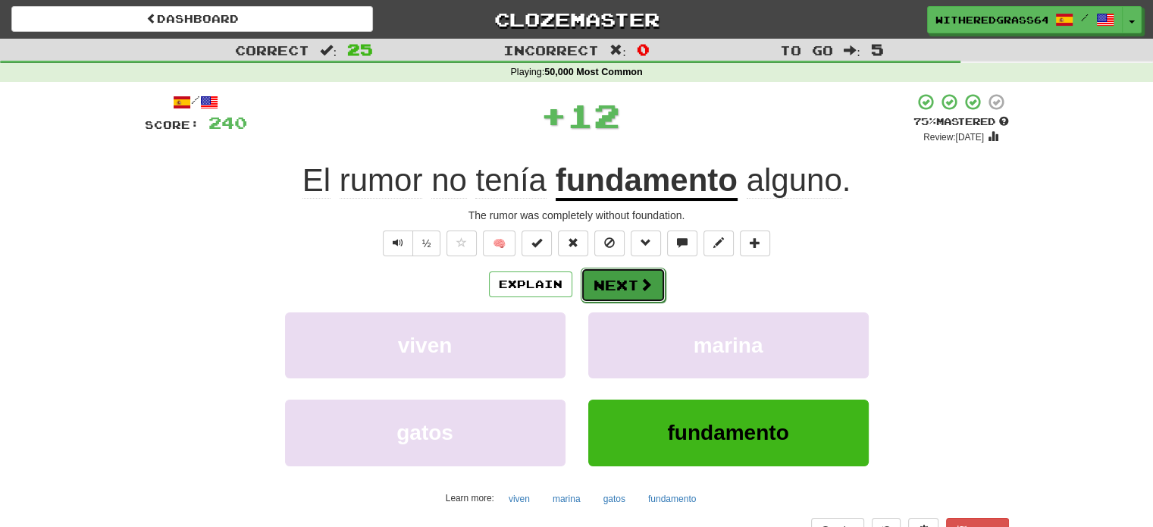
click at [629, 284] on button "Next" at bounding box center [623, 285] width 85 height 35
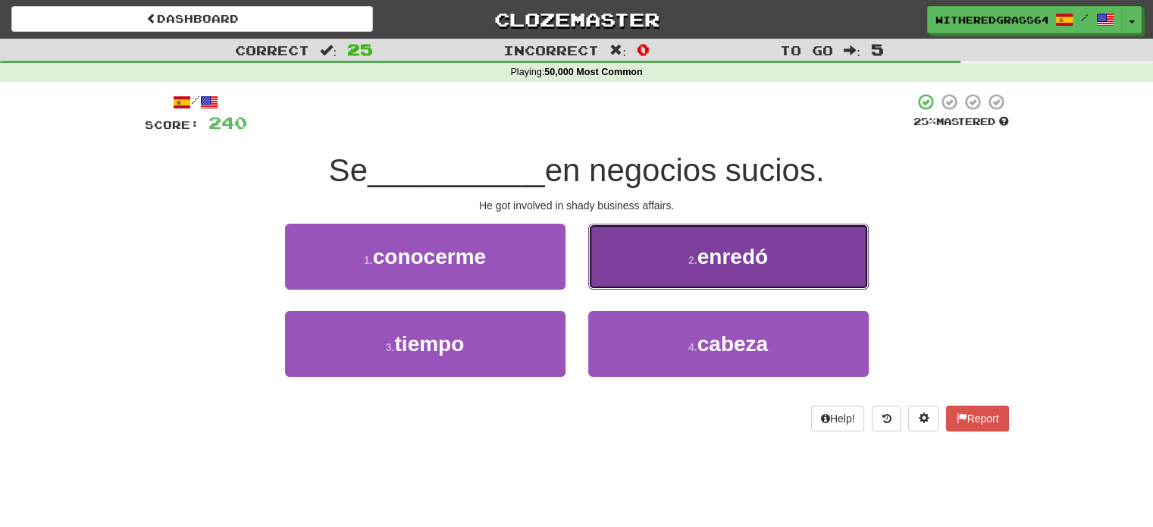
click at [654, 269] on button "2 . enredó" at bounding box center [728, 257] width 280 height 66
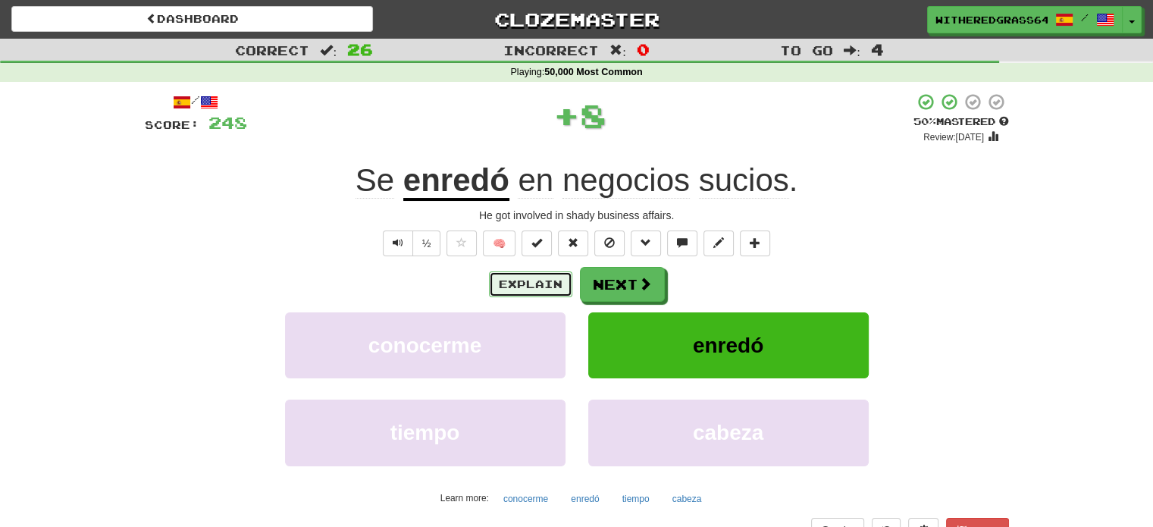
click at [531, 284] on button "Explain" at bounding box center [530, 284] width 83 height 26
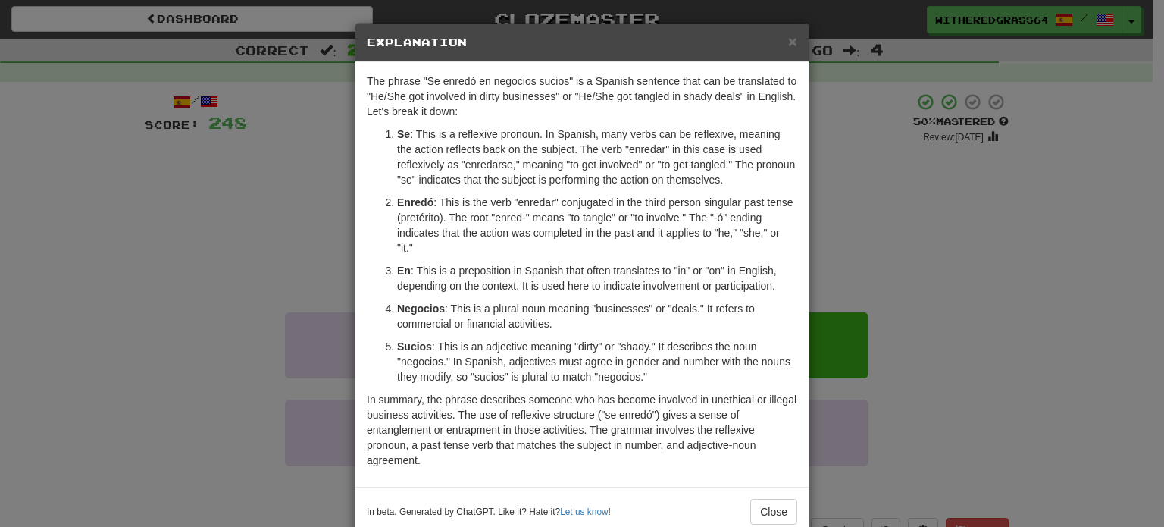
click at [221, 230] on div "× Explanation The phrase "Se enredó en negocios sucios" is a Spanish sentence t…" at bounding box center [582, 263] width 1164 height 527
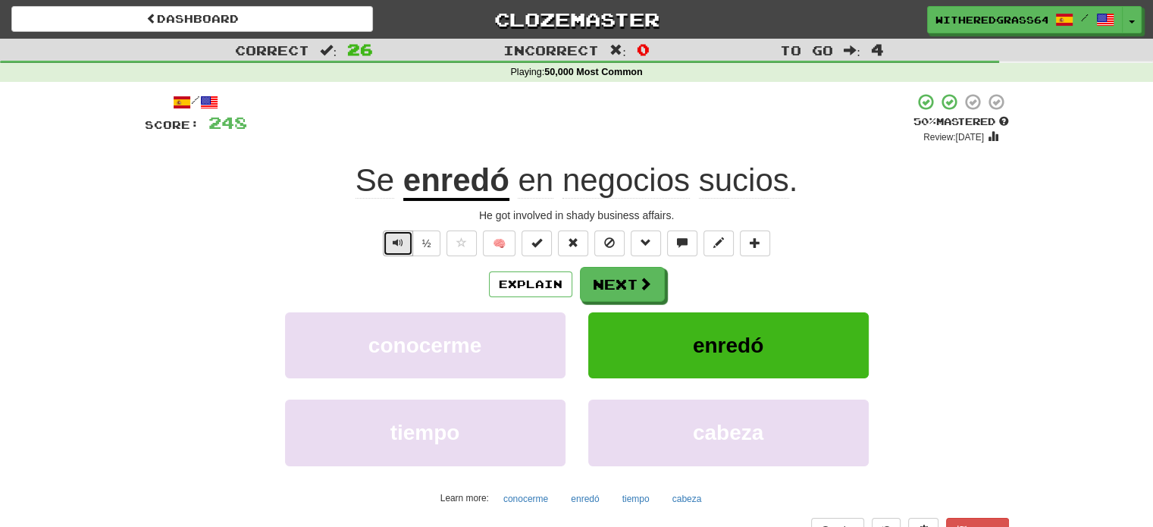
click at [391, 243] on button "Text-to-speech controls" at bounding box center [398, 243] width 30 height 26
click at [620, 286] on button "Next" at bounding box center [623, 285] width 85 height 35
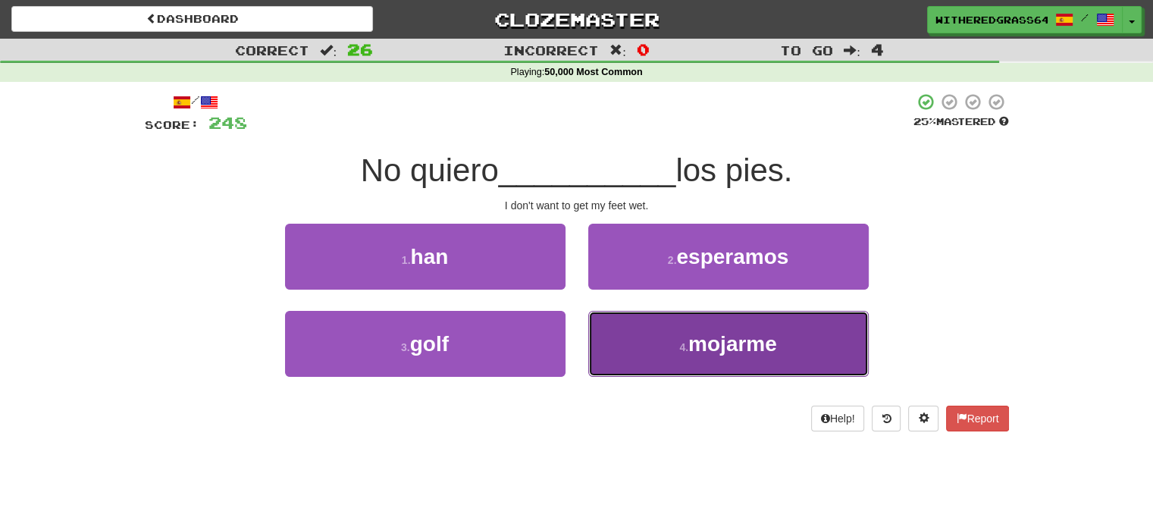
click at [634, 330] on button "4 . mojarme" at bounding box center [728, 344] width 280 height 66
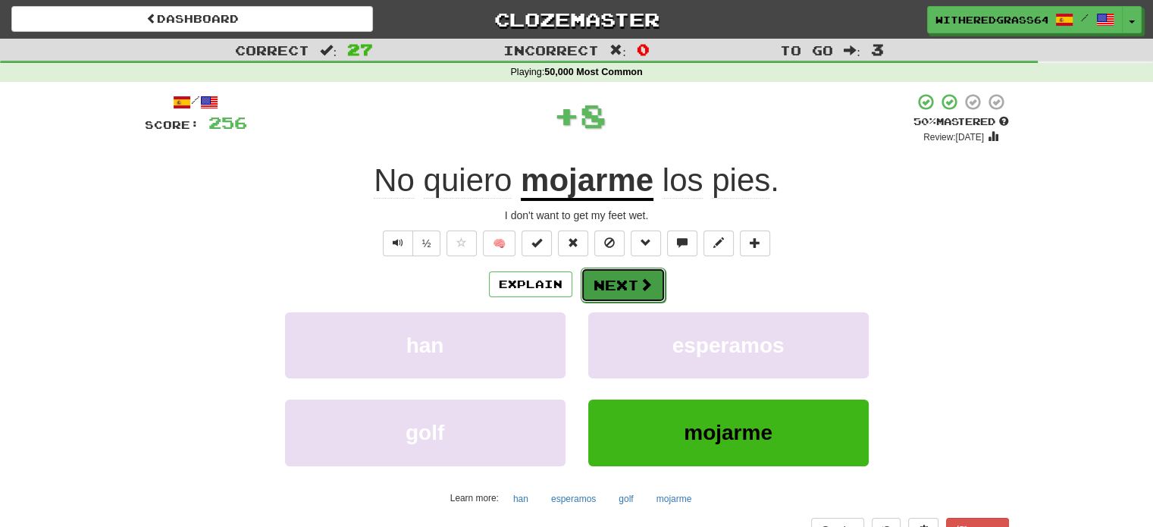
click at [621, 284] on button "Next" at bounding box center [623, 285] width 85 height 35
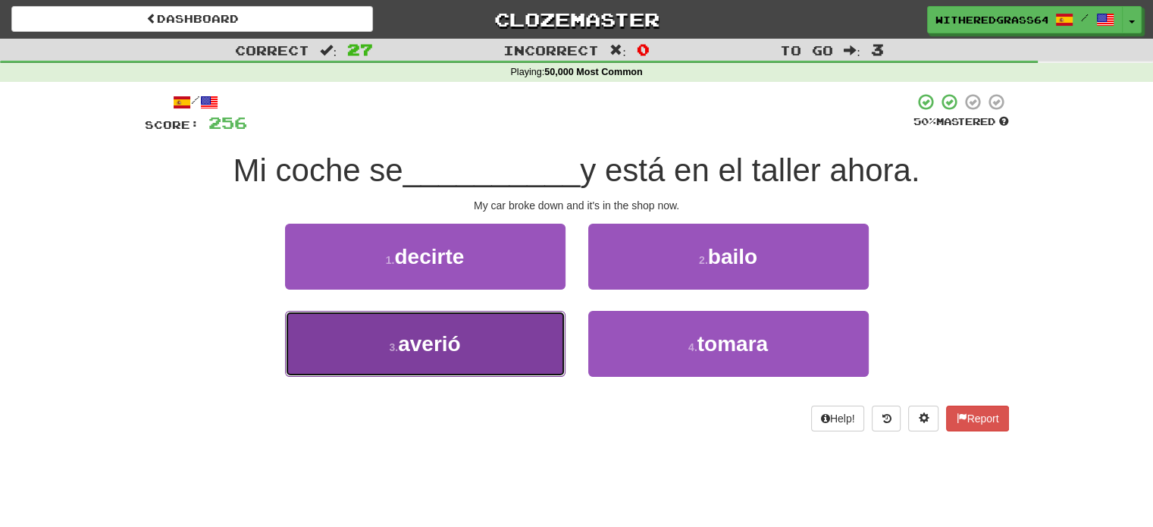
click at [520, 343] on button "3 . averió" at bounding box center [425, 344] width 280 height 66
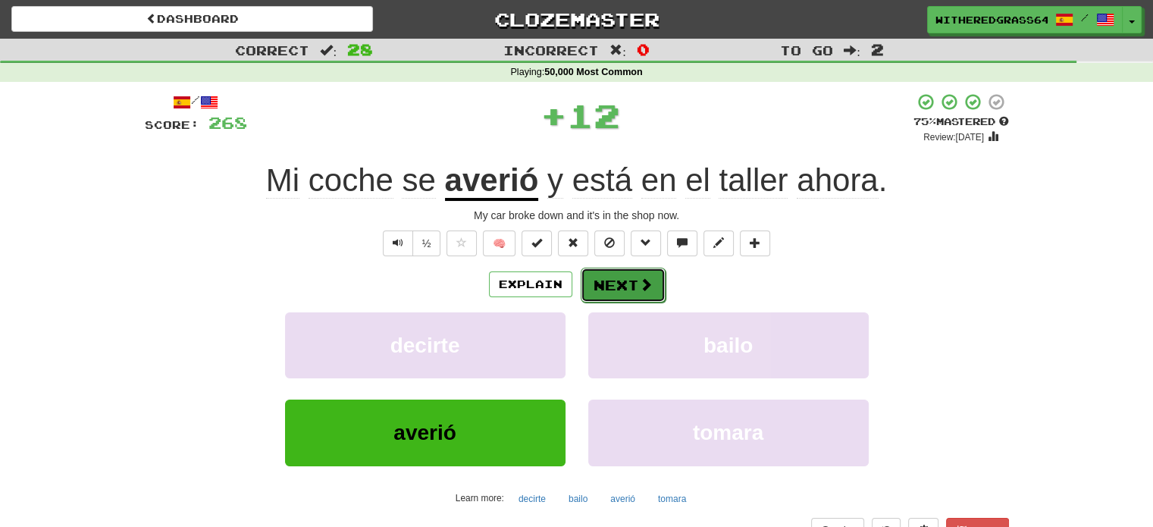
click at [606, 287] on button "Next" at bounding box center [623, 285] width 85 height 35
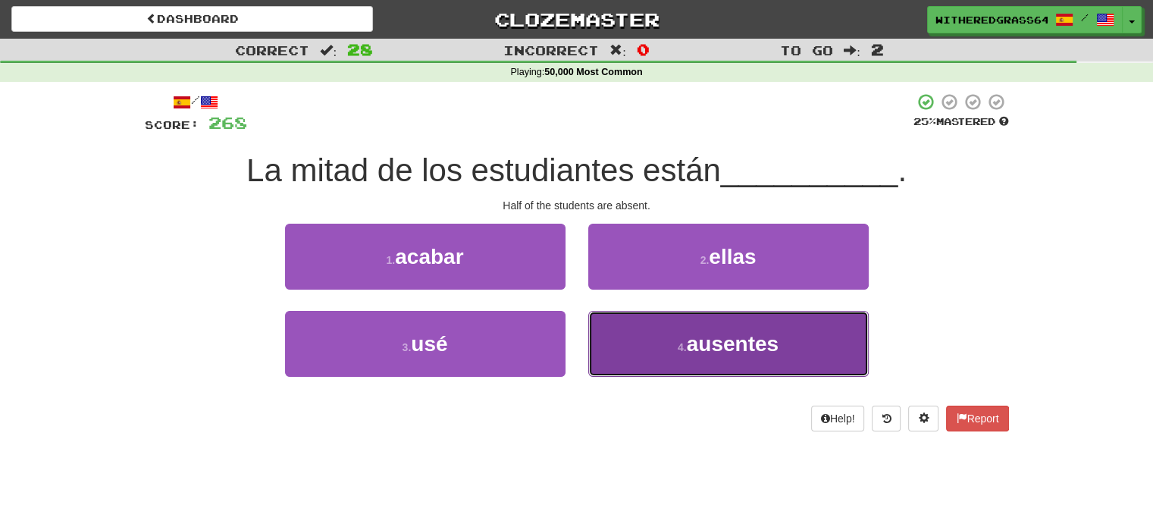
click at [652, 324] on button "4 . ausentes" at bounding box center [728, 344] width 280 height 66
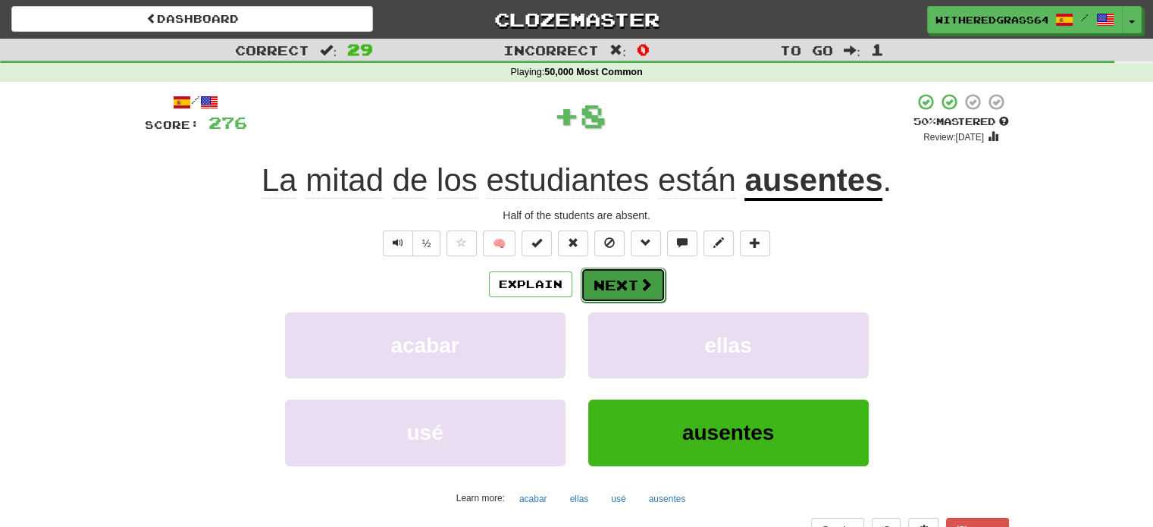
click at [626, 278] on button "Next" at bounding box center [623, 285] width 85 height 35
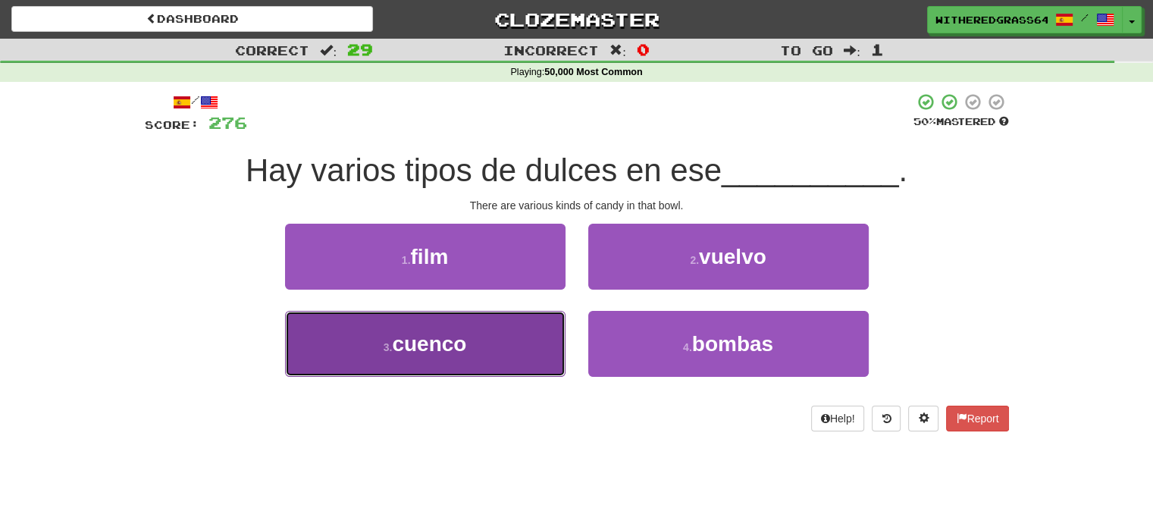
click at [543, 345] on button "3 . cuenco" at bounding box center [425, 344] width 280 height 66
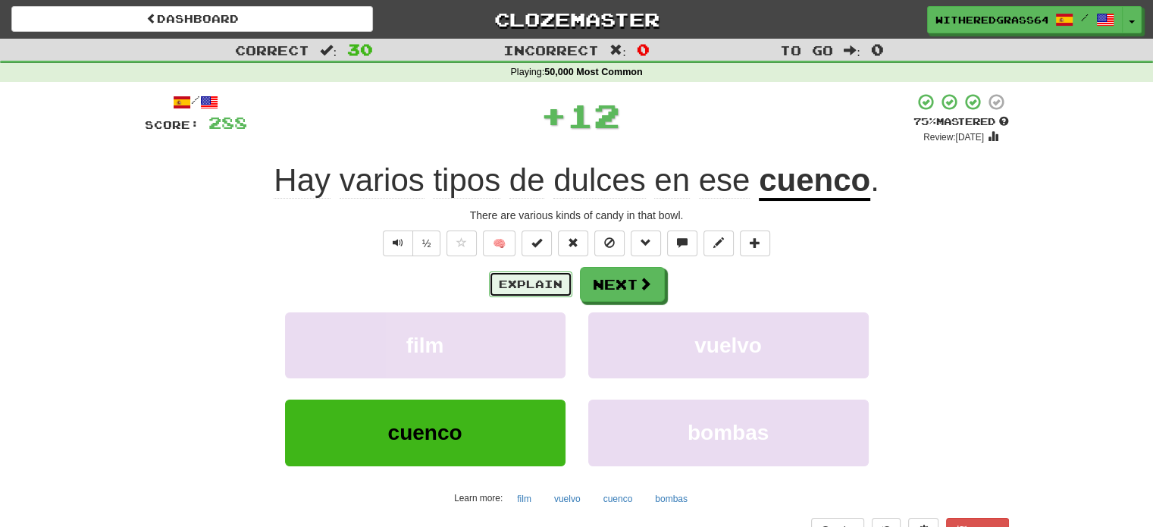
click at [543, 293] on button "Explain" at bounding box center [530, 284] width 83 height 26
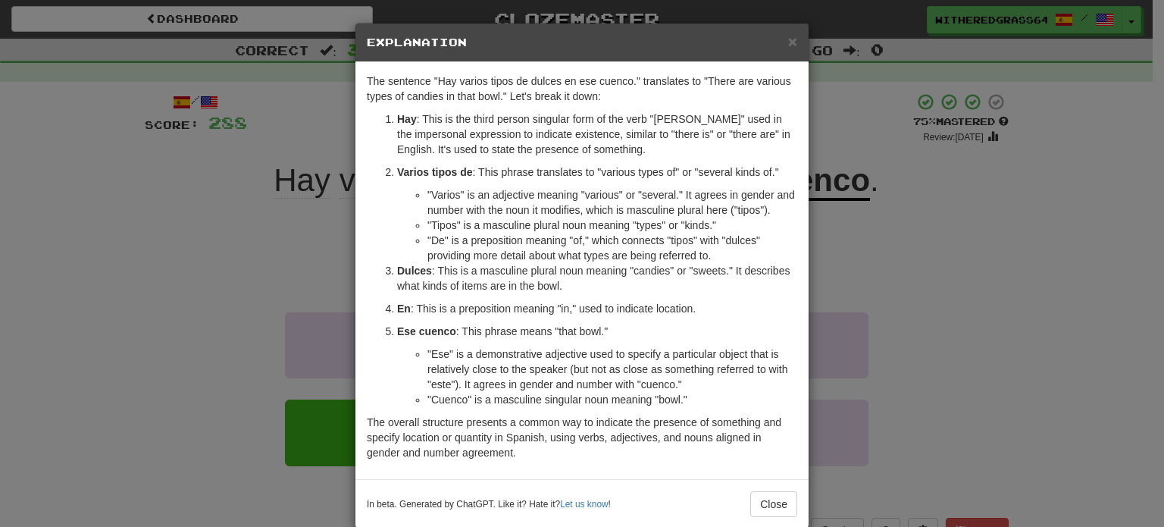
click at [201, 284] on div "× Explanation The sentence "Hay varios tipos de dulces en ese cuenco." translat…" at bounding box center [582, 263] width 1164 height 527
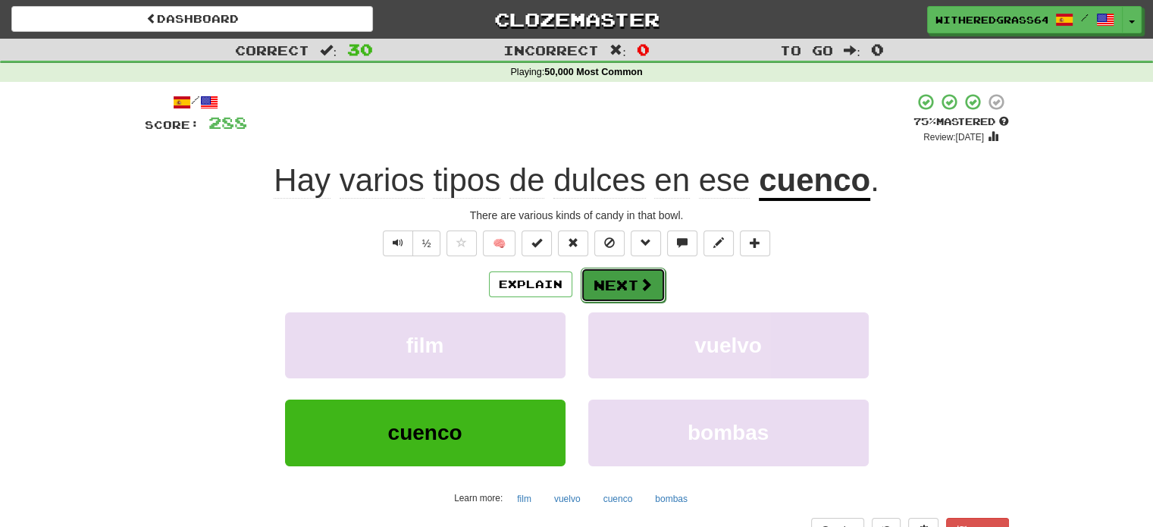
click at [597, 284] on button "Next" at bounding box center [623, 285] width 85 height 35
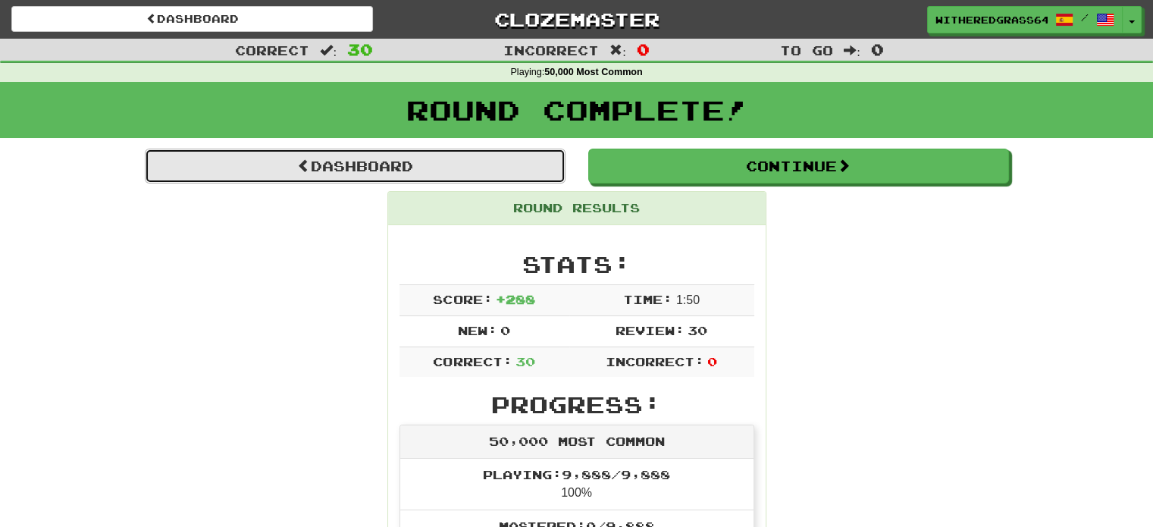
click at [467, 172] on link "Dashboard" at bounding box center [355, 166] width 421 height 35
